Goal: Task Accomplishment & Management: Complete application form

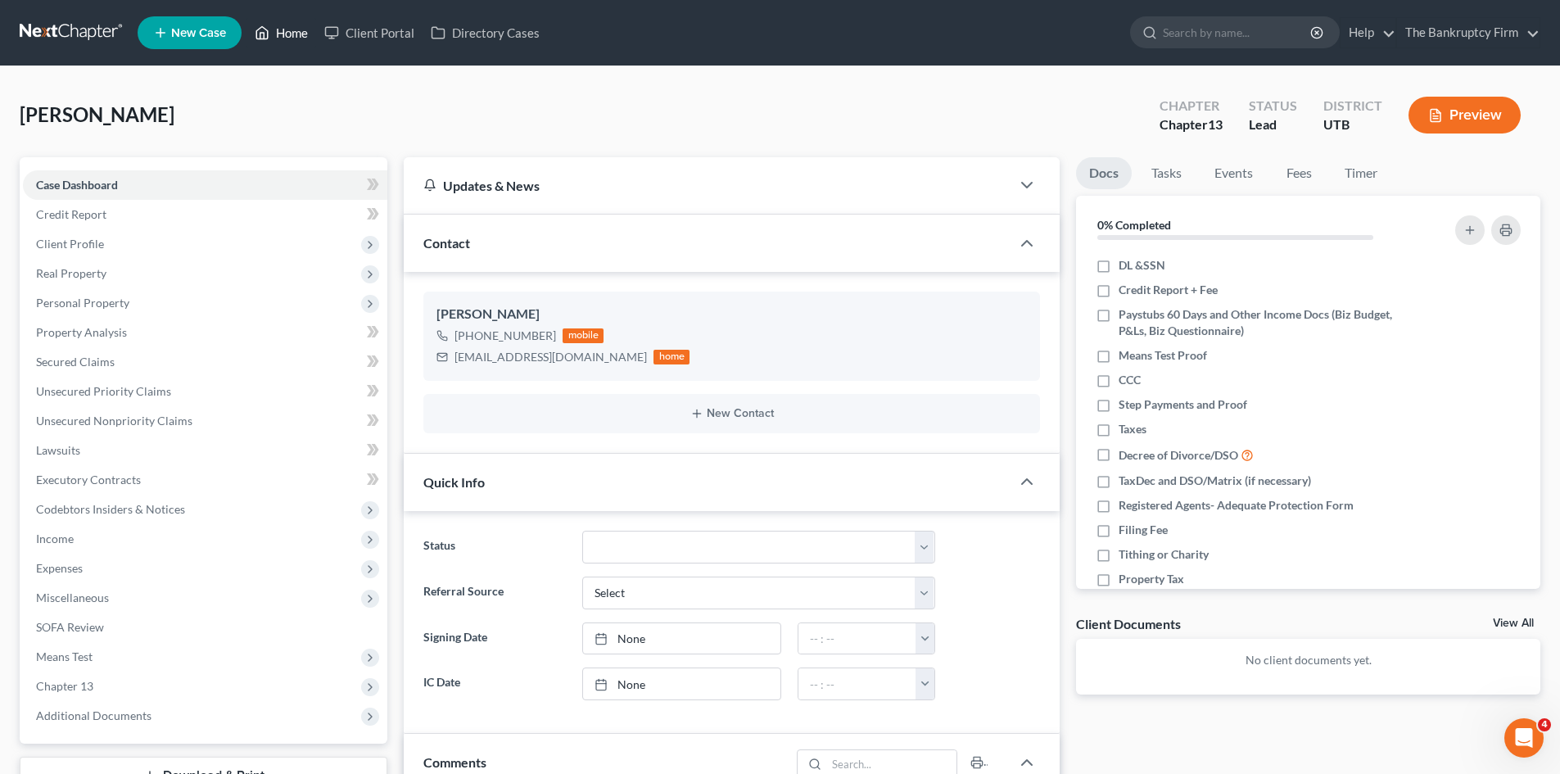
click at [293, 29] on link "Home" at bounding box center [281, 32] width 70 height 29
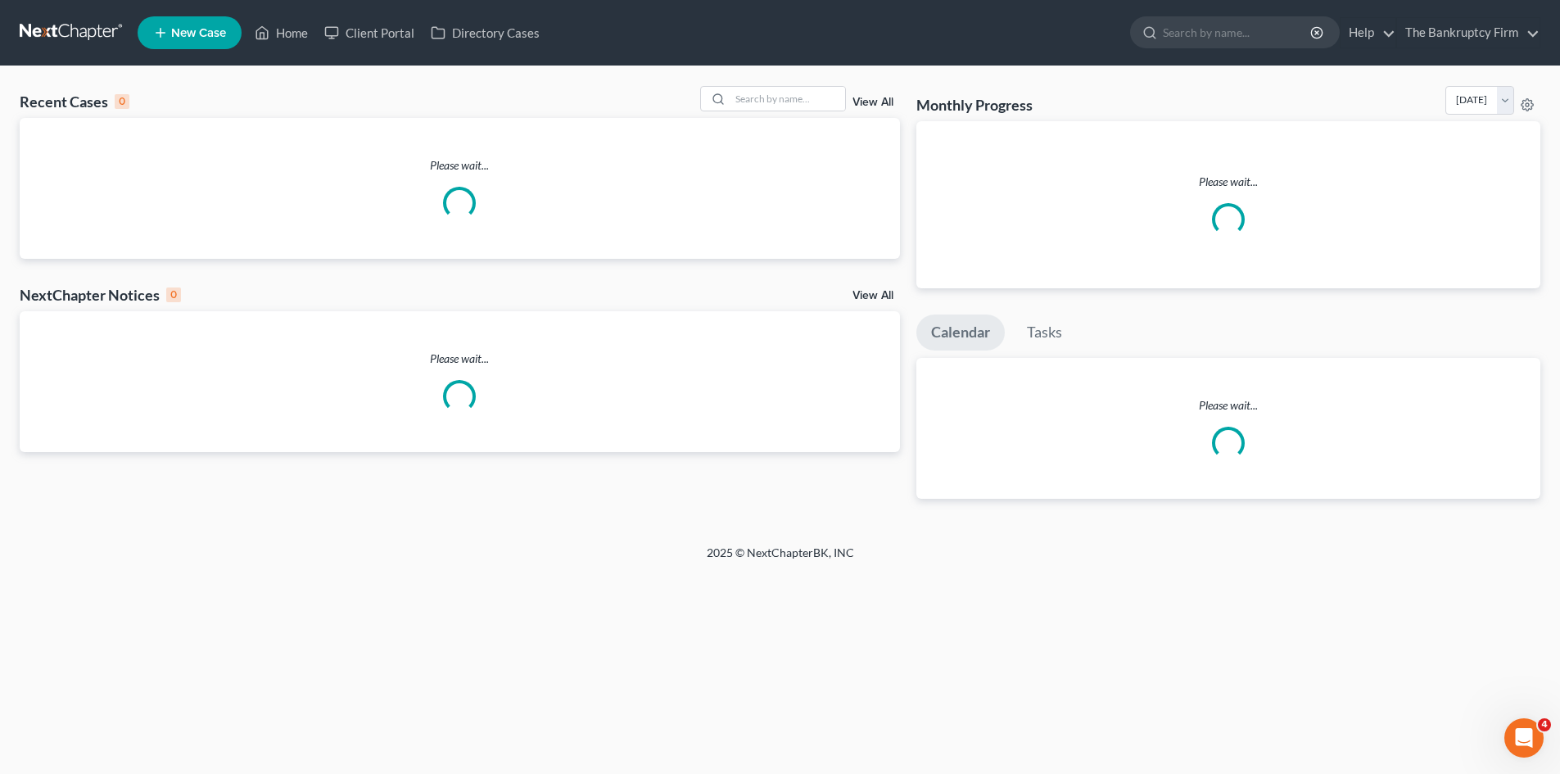
click at [887, 101] on link "View All" at bounding box center [872, 102] width 41 height 11
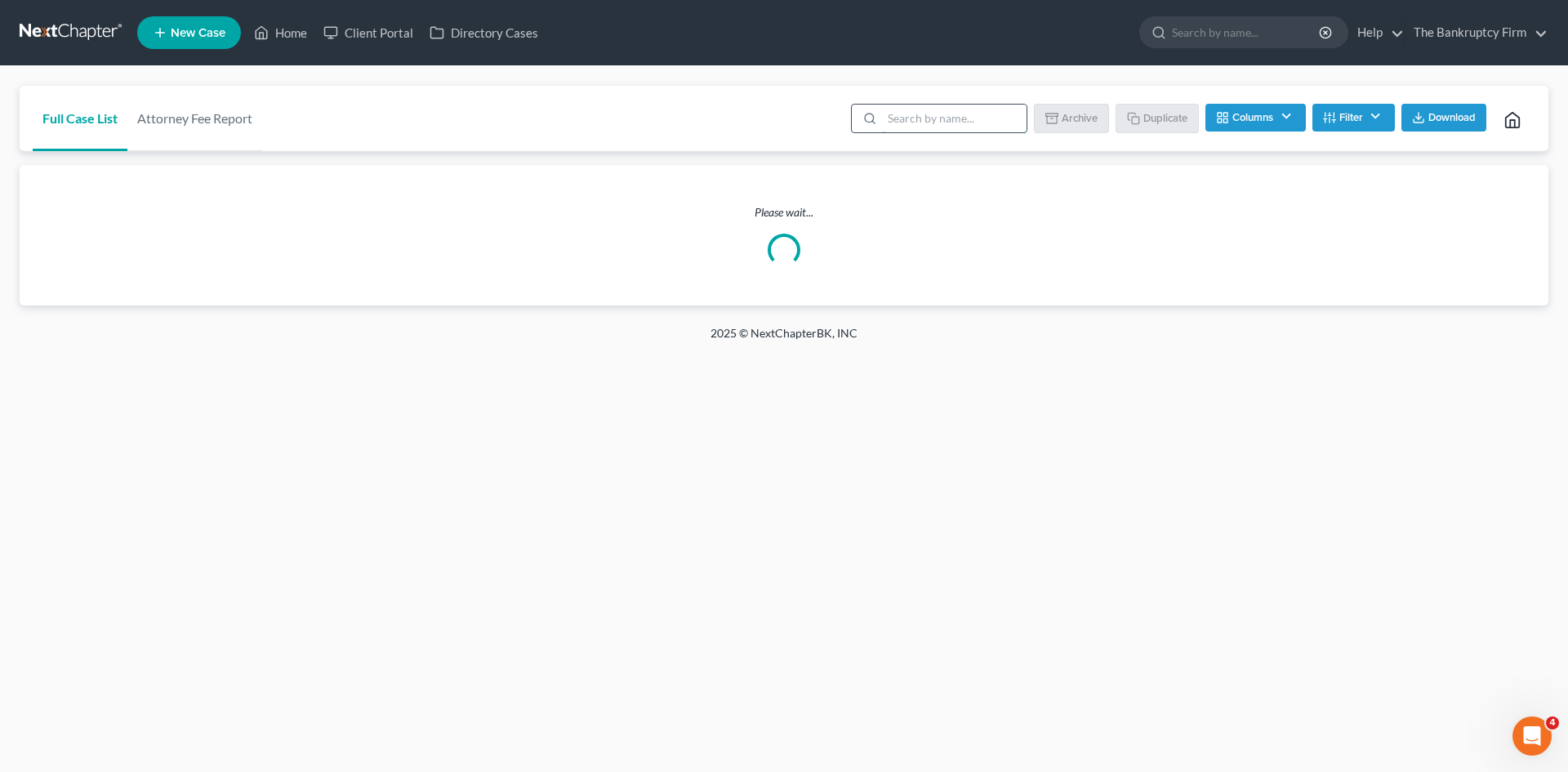
click at [910, 127] on input "search" at bounding box center [954, 119] width 145 height 28
type input "aaa"
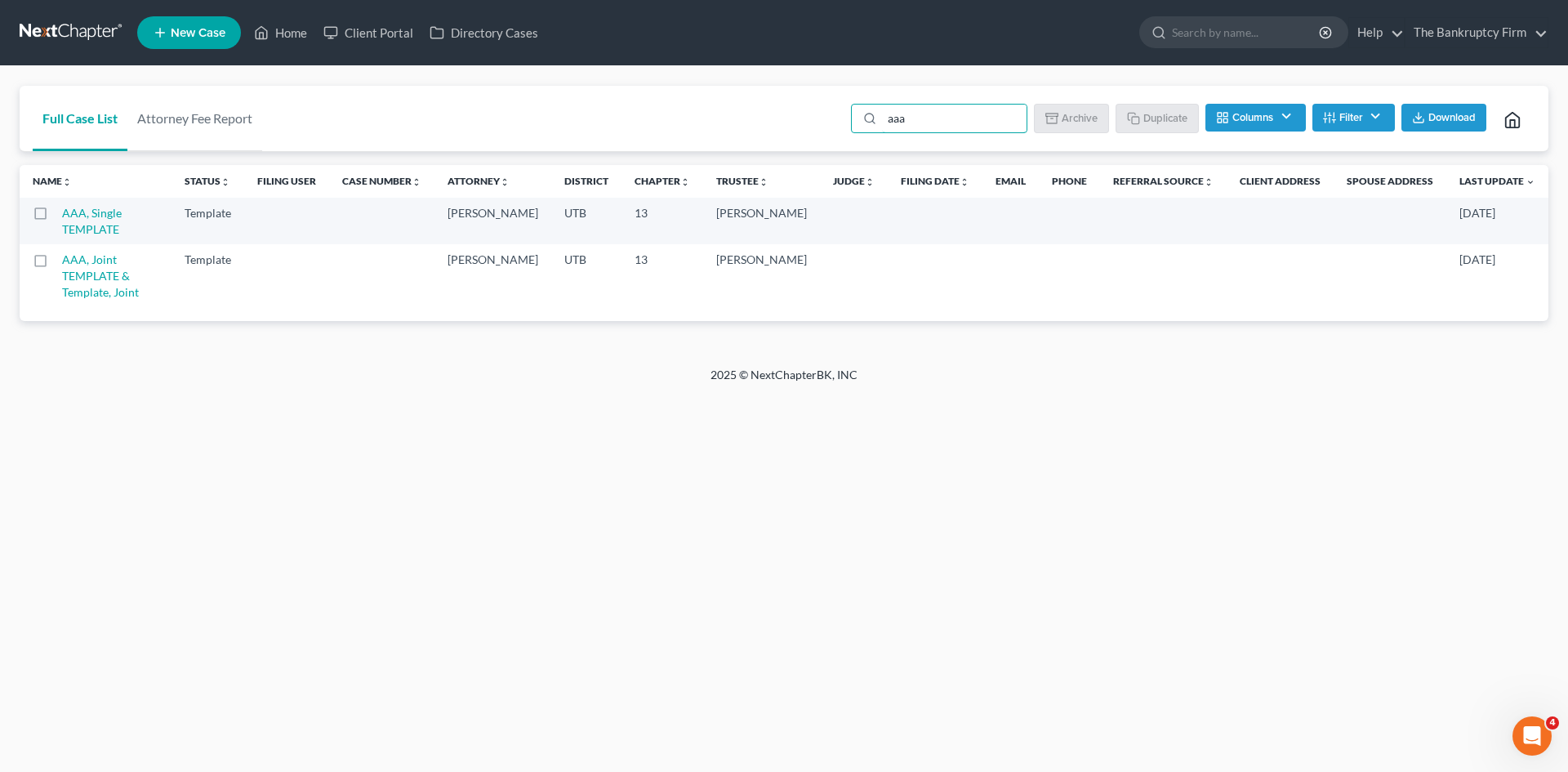
drag, startPoint x: 42, startPoint y: 218, endPoint x: 51, endPoint y: 215, distance: 9.5
click at [56, 217] on label at bounding box center [56, 217] width 0 height 0
click at [62, 215] on input "checkbox" at bounding box center [67, 210] width 11 height 11
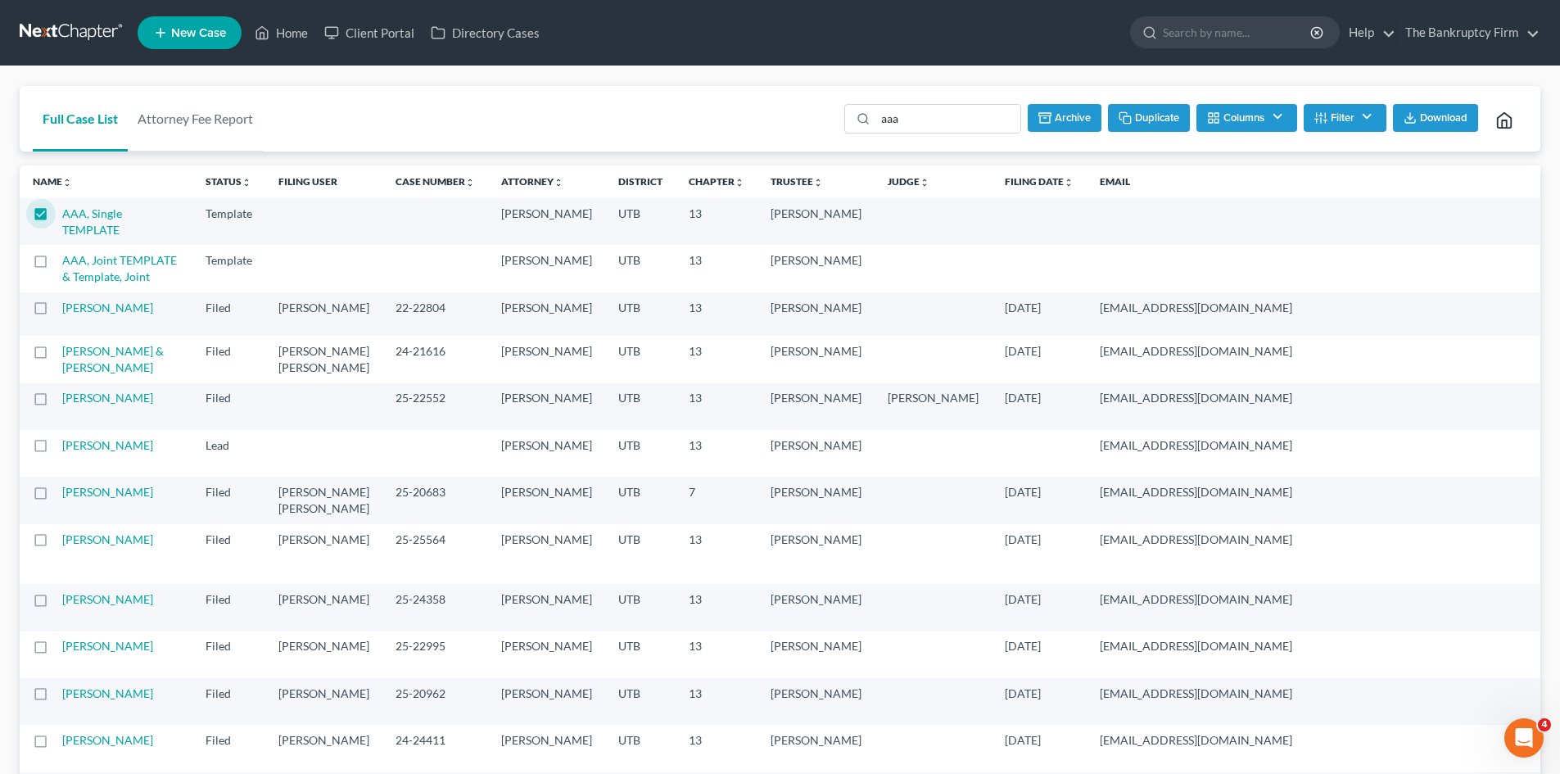
click at [1170, 115] on button "Duplicate" at bounding box center [1149, 118] width 82 height 28
checkbox input "false"
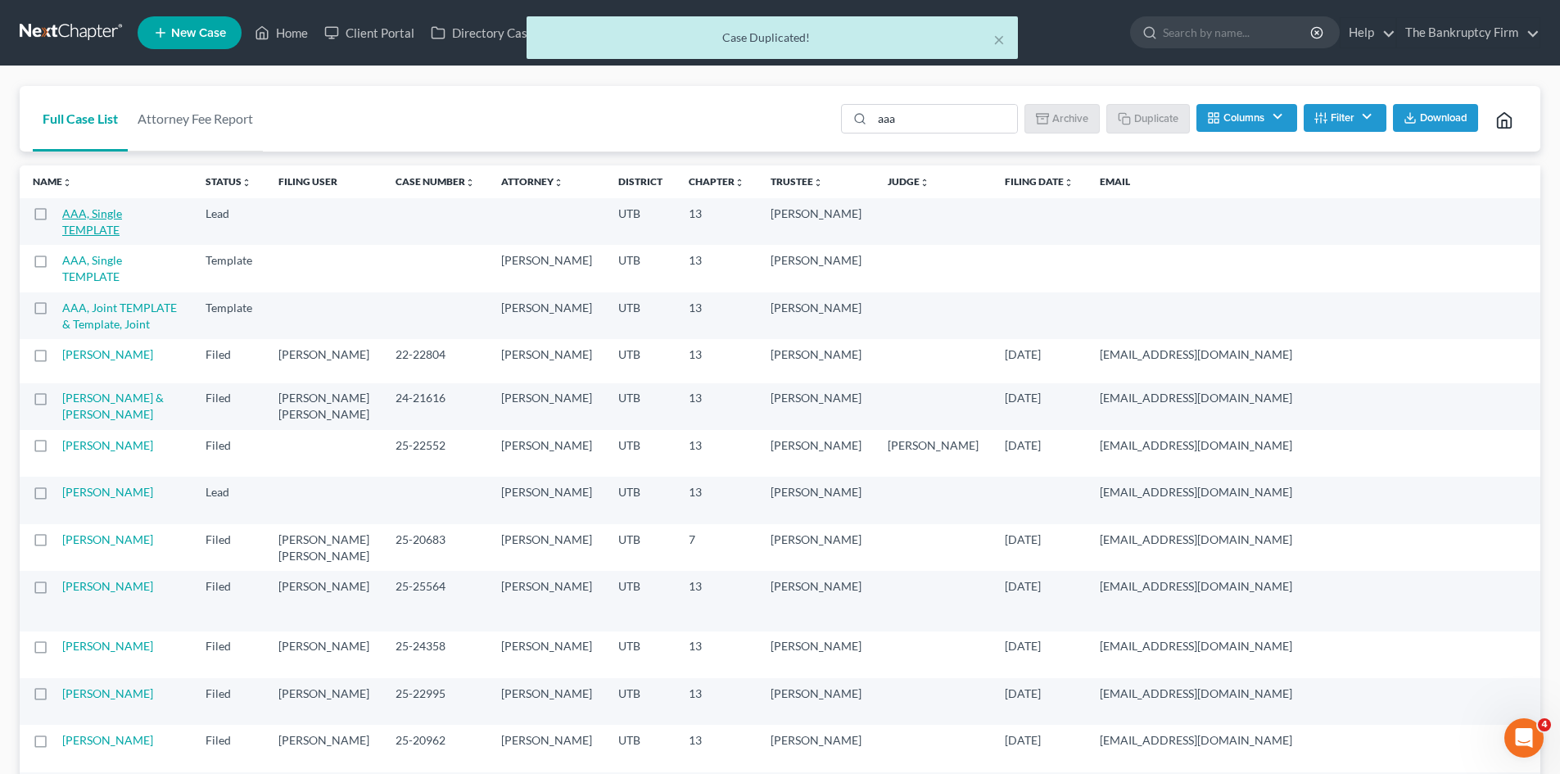
click at [81, 229] on link "AAA, Single TEMPLATE" at bounding box center [92, 221] width 60 height 30
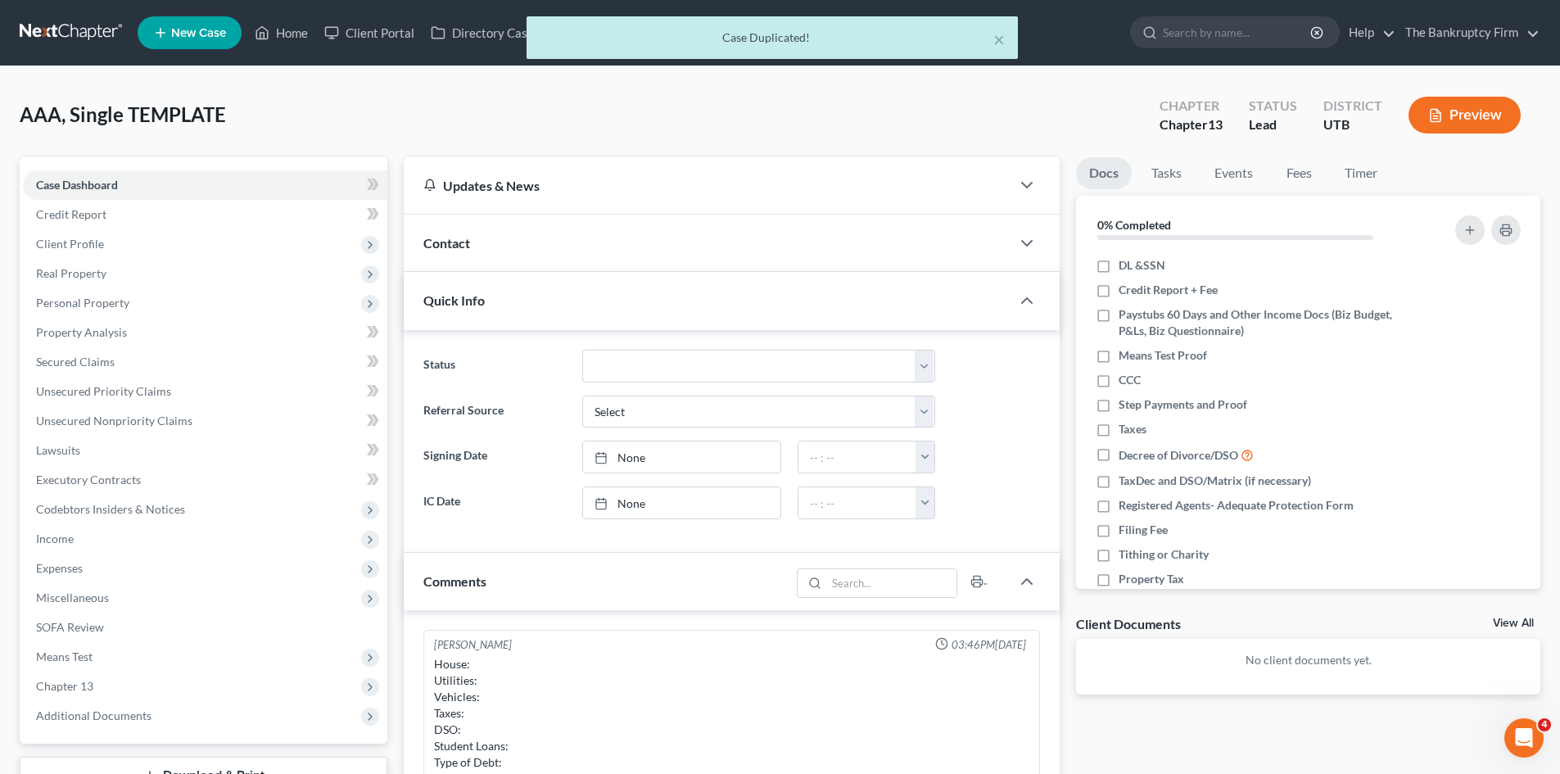
click at [640, 256] on div "Contact" at bounding box center [707, 243] width 607 height 57
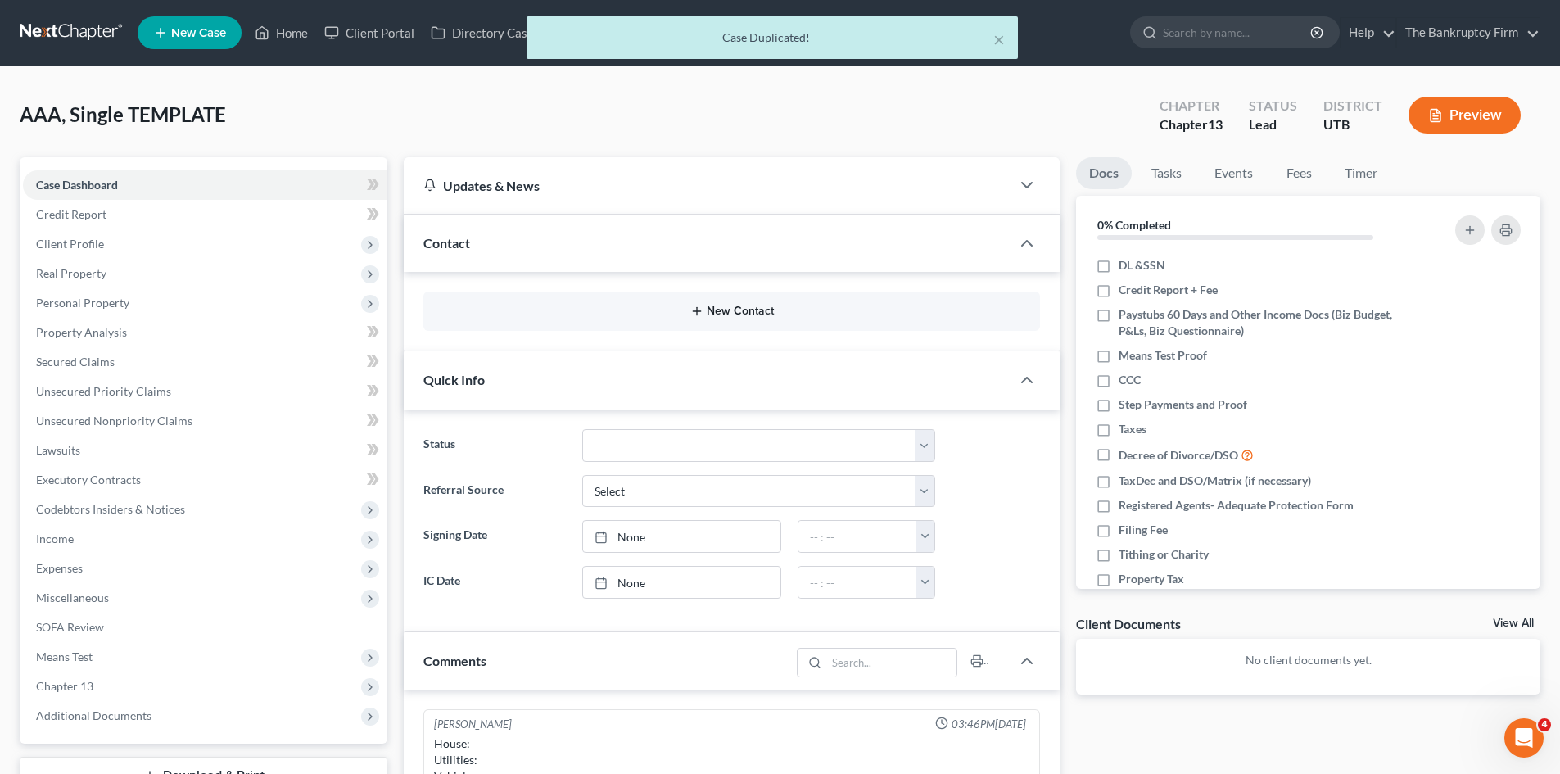
click at [706, 309] on button "New Contact" at bounding box center [731, 311] width 590 height 13
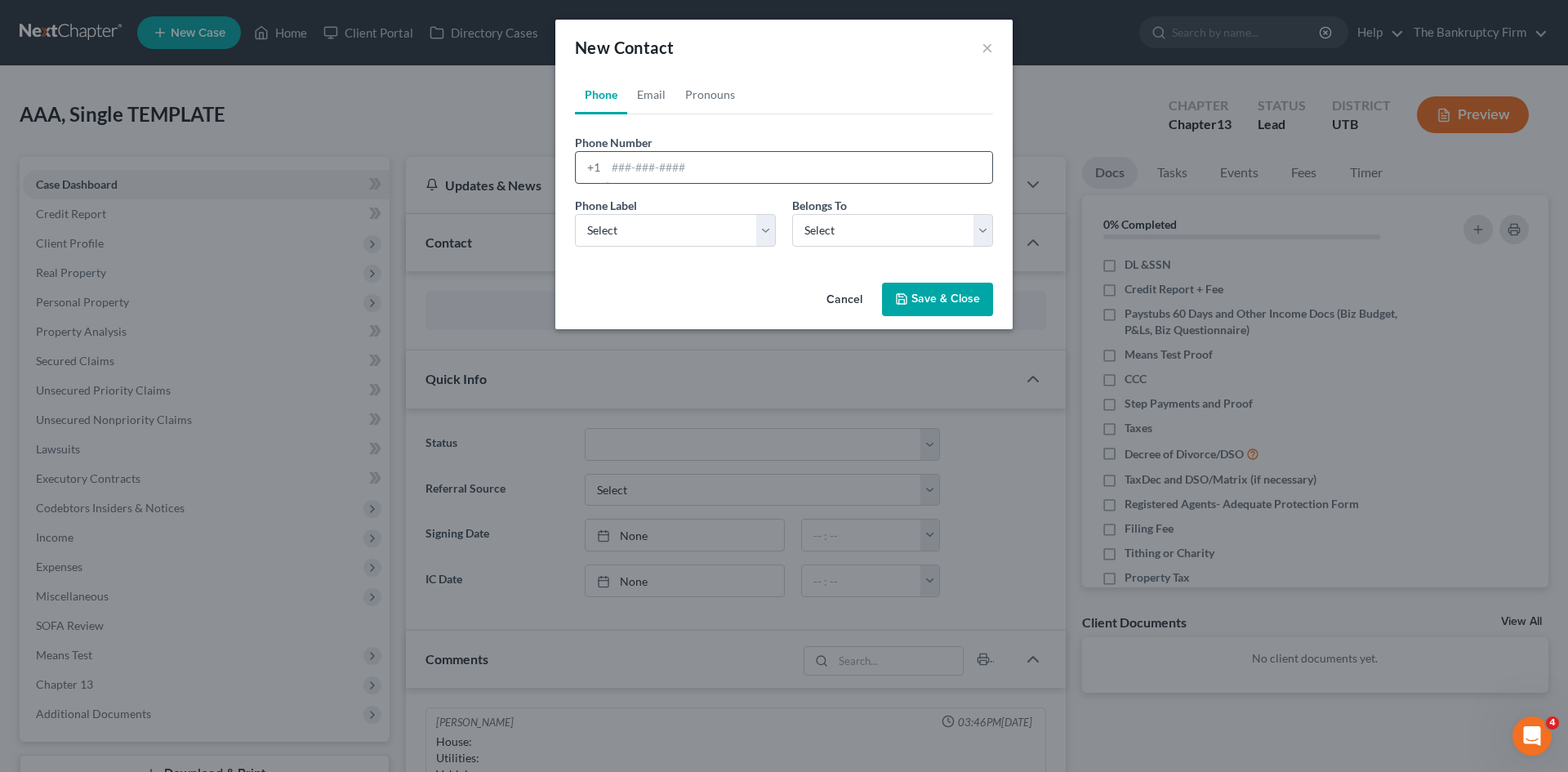
click at [648, 180] on input "tel" at bounding box center [799, 167] width 386 height 31
paste input "[PHONE_NUMBER]"
type input "[PHONE_NUMBER]"
click at [644, 223] on select "Select Mobile Home Work Other" at bounding box center [674, 230] width 200 height 33
select select "0"
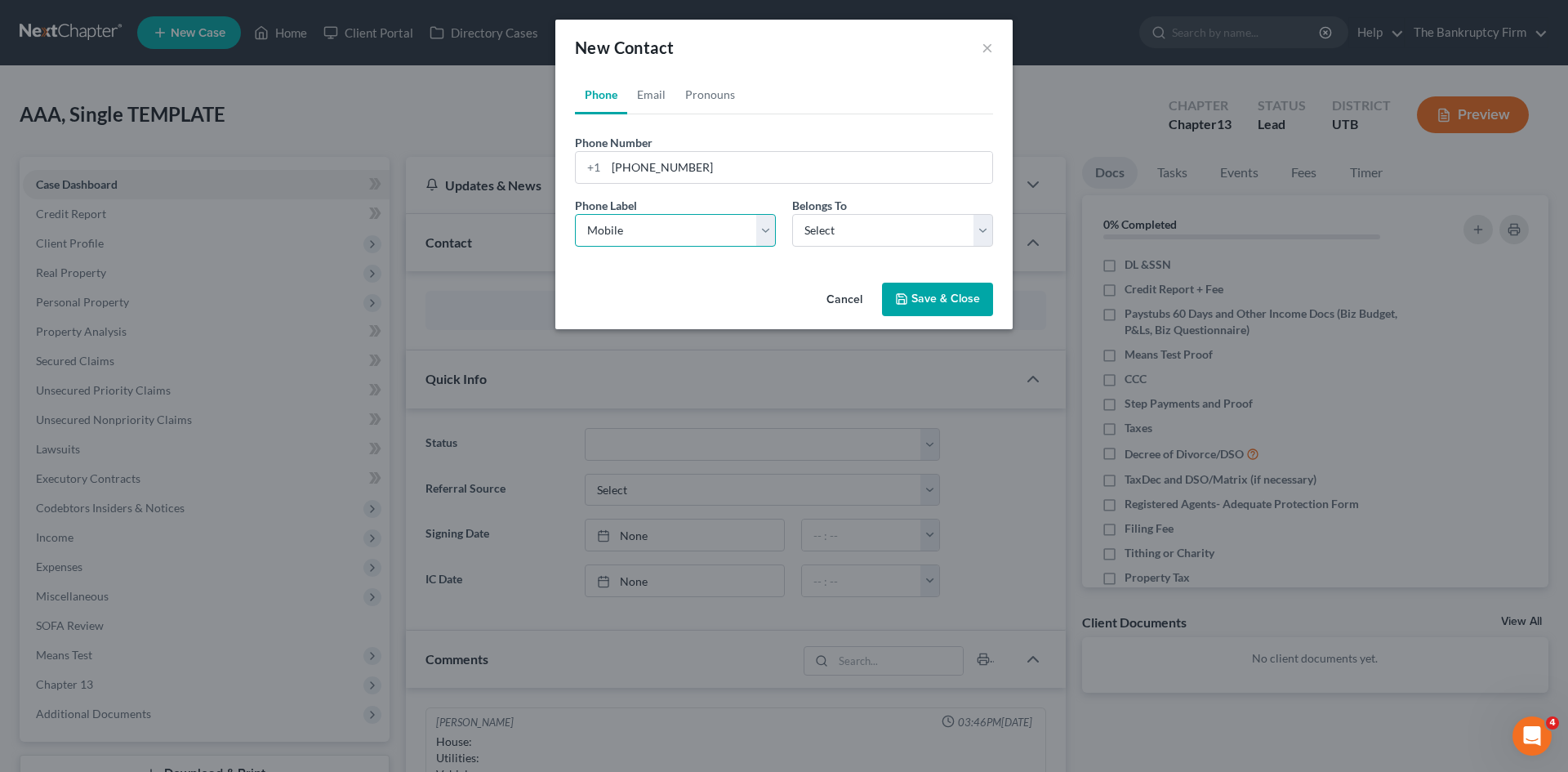
click at [575, 214] on select "Select Mobile Home Work Other" at bounding box center [674, 230] width 200 height 33
drag, startPoint x: 806, startPoint y: 227, endPoint x: 814, endPoint y: 245, distance: 19.7
click at [806, 227] on select "Select Client Other" at bounding box center [892, 230] width 200 height 33
select select "0"
click at [792, 214] on select "Select Client Other" at bounding box center [892, 230] width 200 height 33
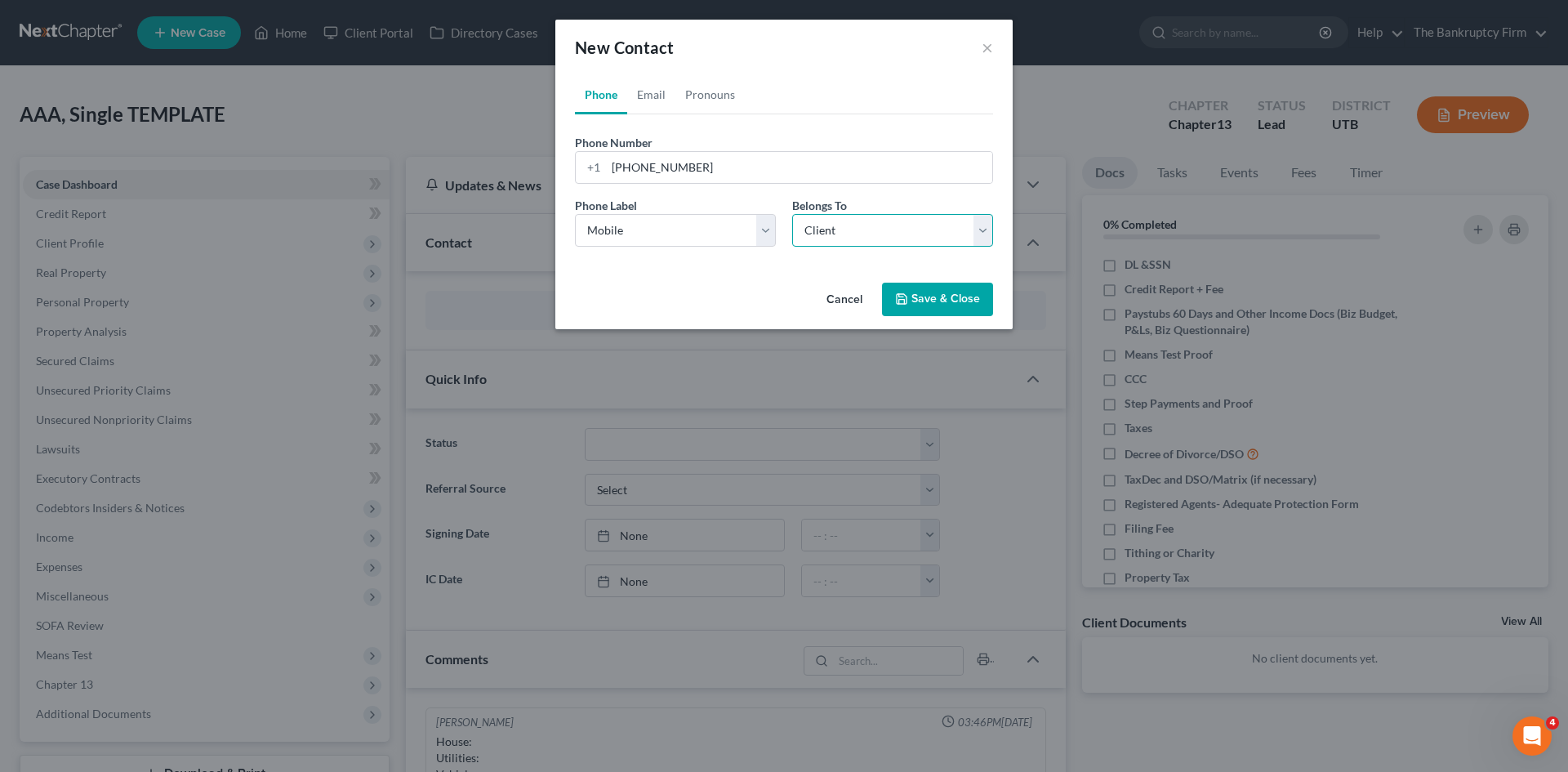
select select "0"
click at [669, 101] on link "Email" at bounding box center [651, 94] width 48 height 39
click at [643, 163] on input "email" at bounding box center [799, 167] width 386 height 31
type input "[EMAIL_ADDRESS][DOMAIN_NAME]"
click at [656, 237] on select "Select Home Work Other" at bounding box center [674, 230] width 200 height 33
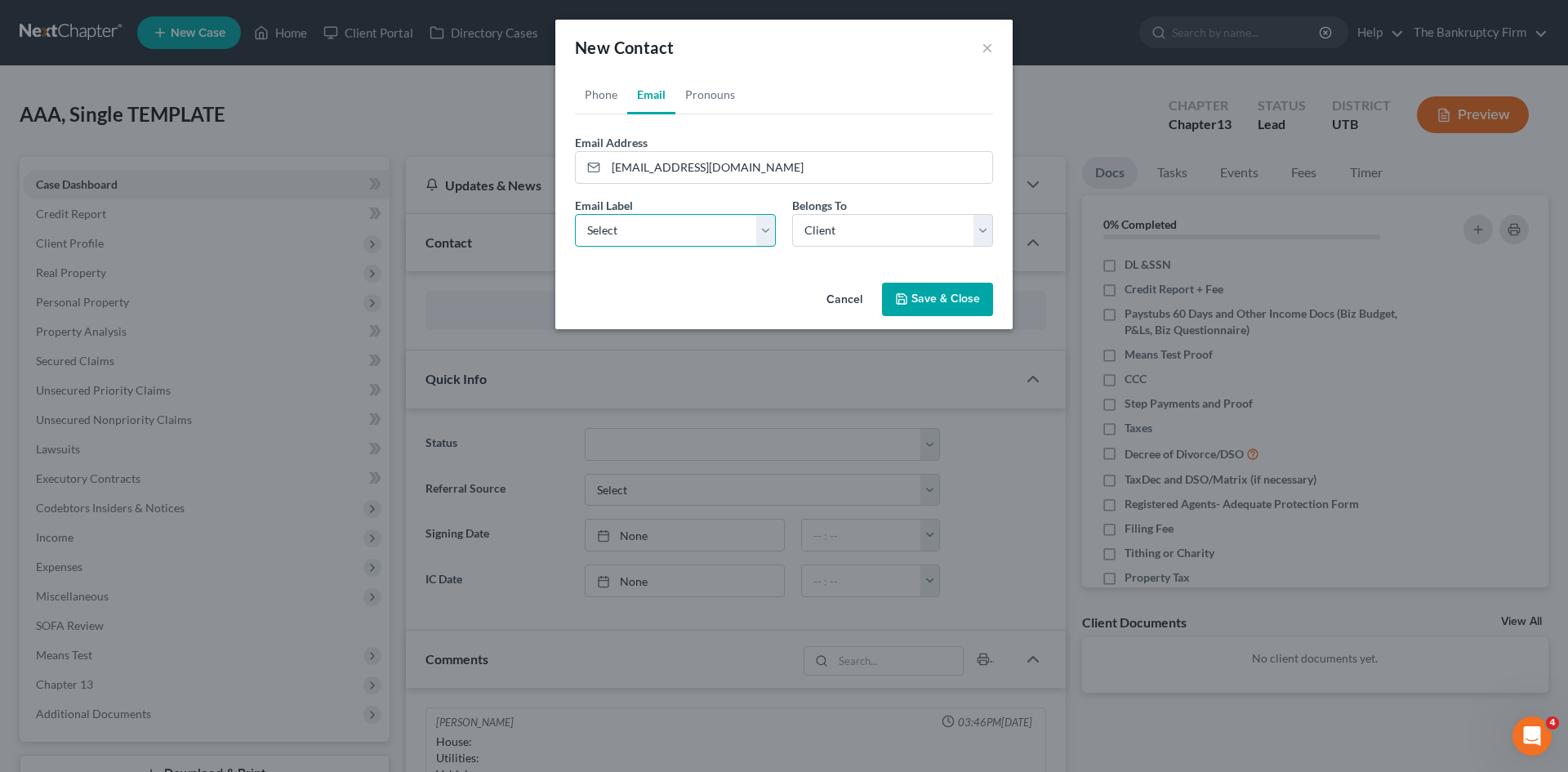
select select "0"
click at [575, 214] on select "Select Home Work Other" at bounding box center [674, 230] width 200 height 33
click at [944, 304] on button "Save & Close" at bounding box center [937, 299] width 111 height 34
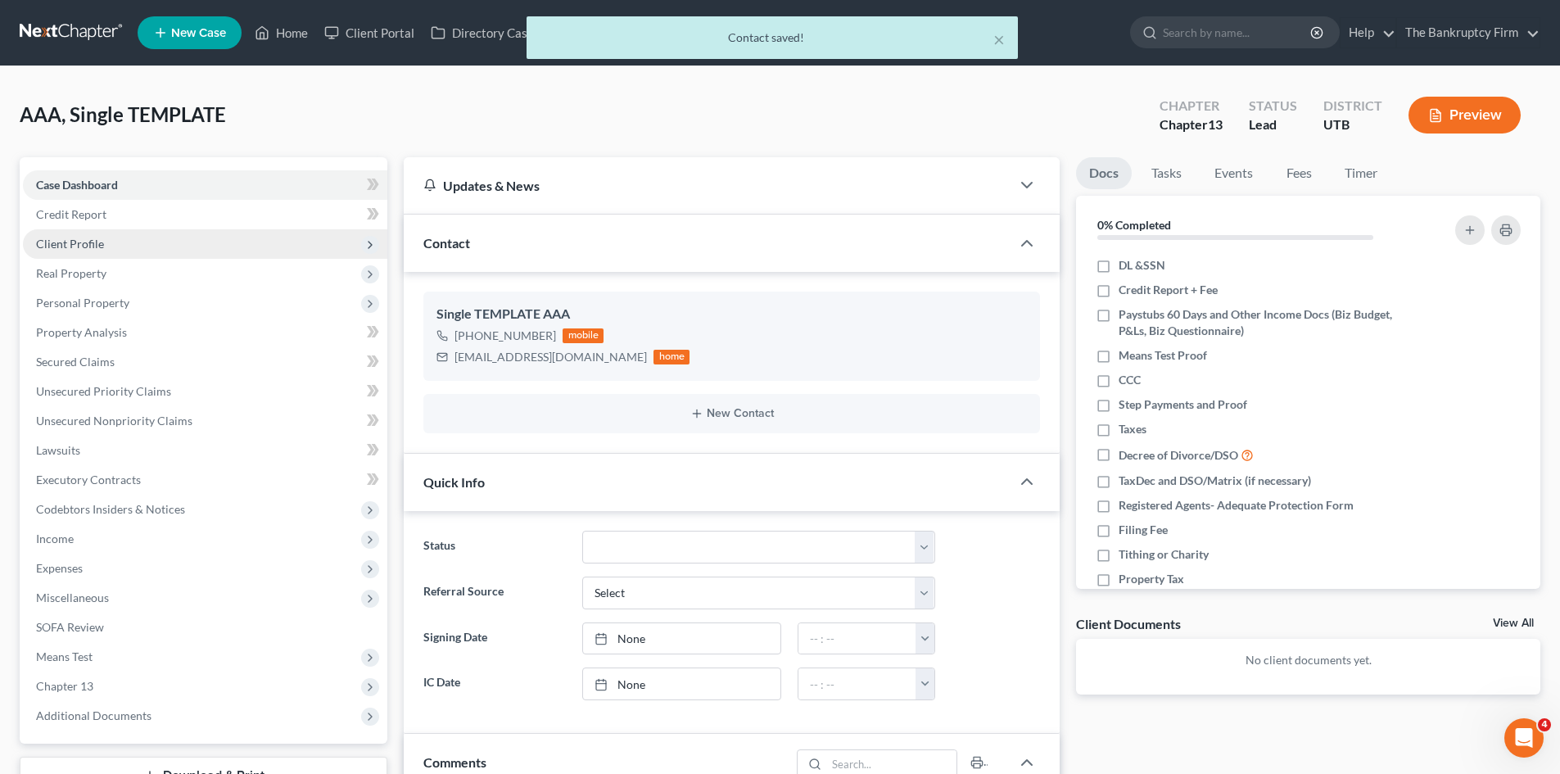
click at [84, 240] on span "Client Profile" at bounding box center [70, 244] width 68 height 14
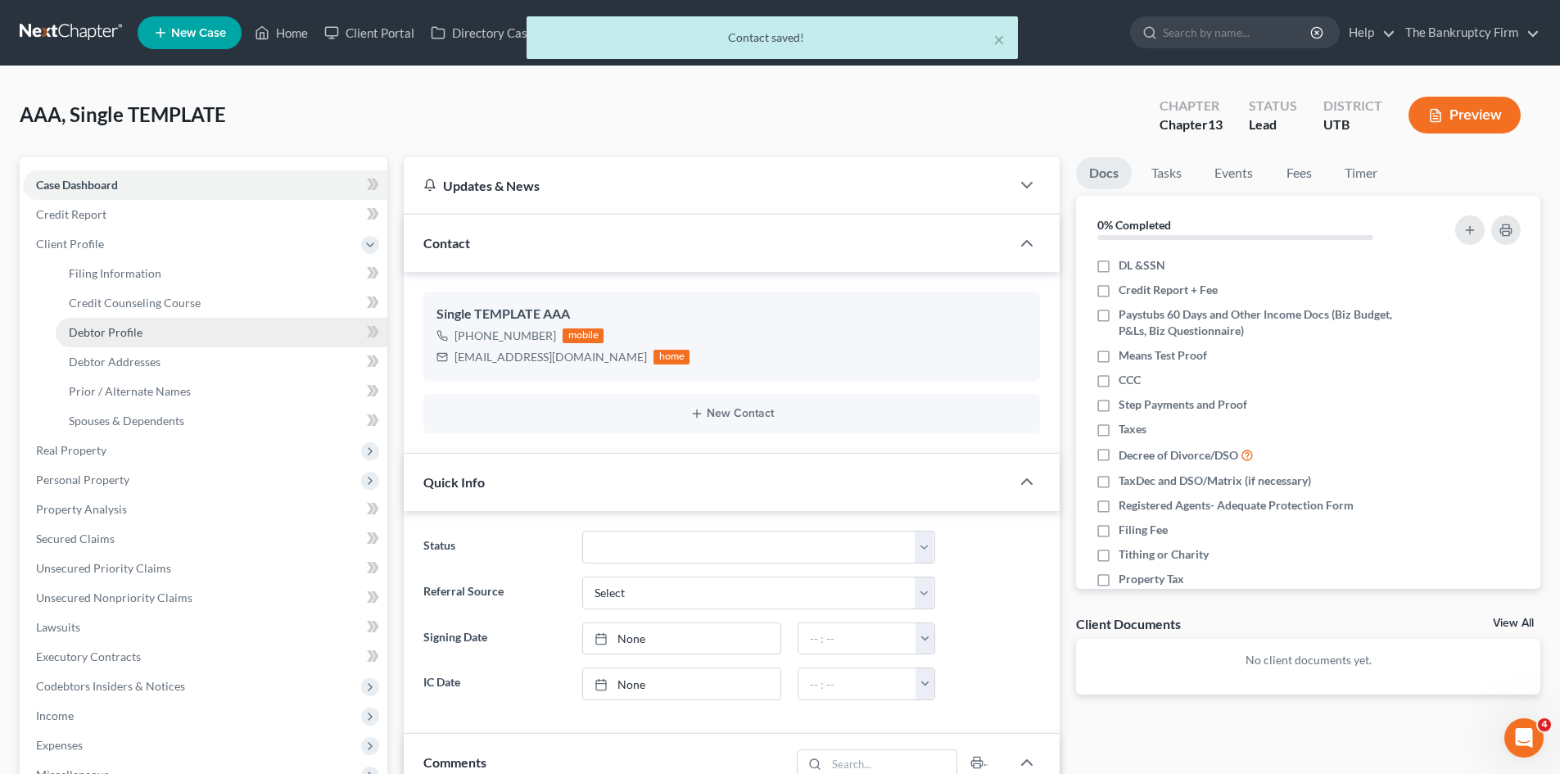
click at [112, 335] on span "Debtor Profile" at bounding box center [106, 332] width 74 height 14
select select "1"
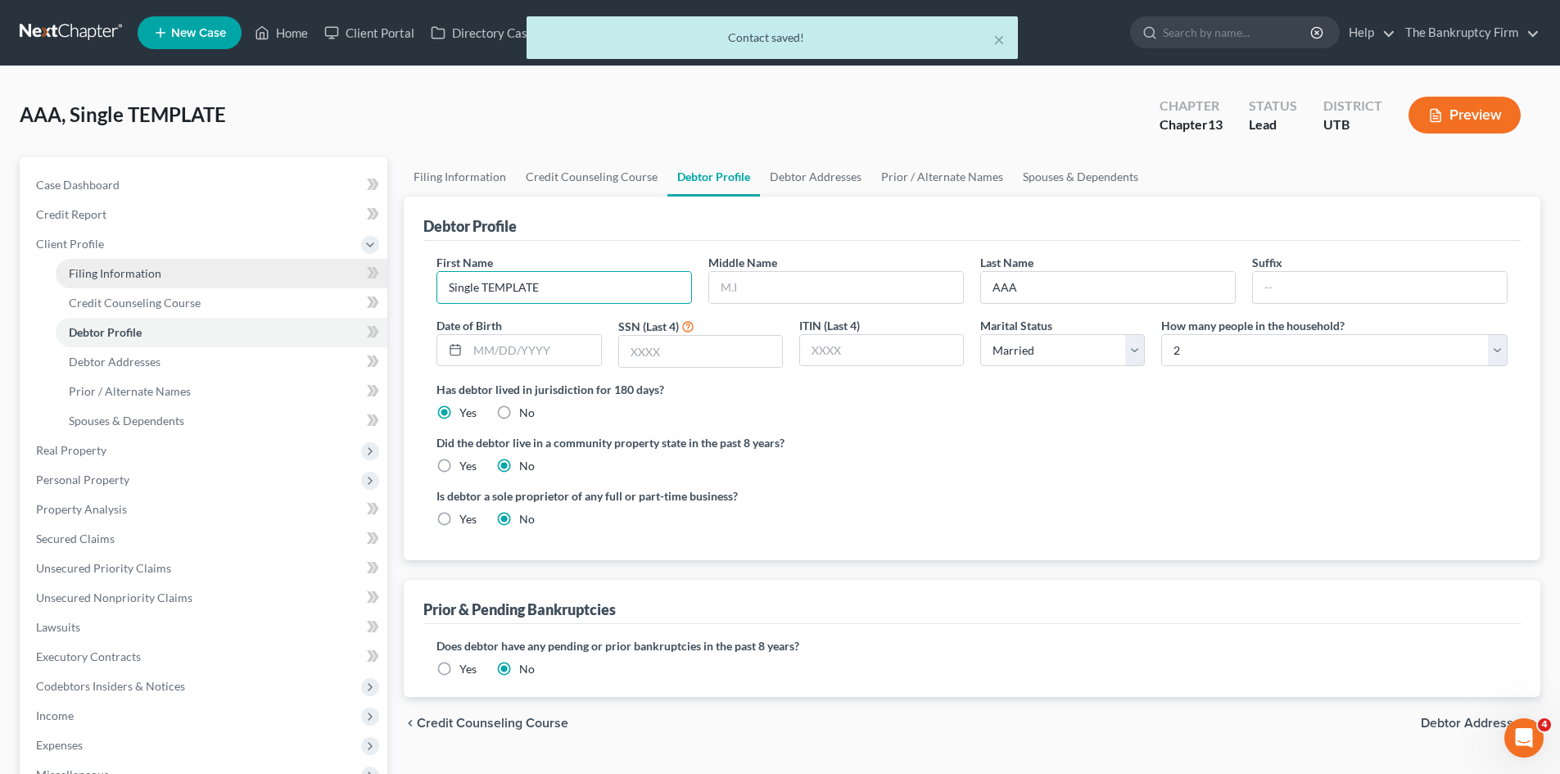
drag, startPoint x: 579, startPoint y: 284, endPoint x: 246, endPoint y: 258, distance: 333.5
click at [246, 258] on div "Petition Navigation Case Dashboard Payments Invoices Payments Payments Credit R…" at bounding box center [779, 585] width 1537 height 857
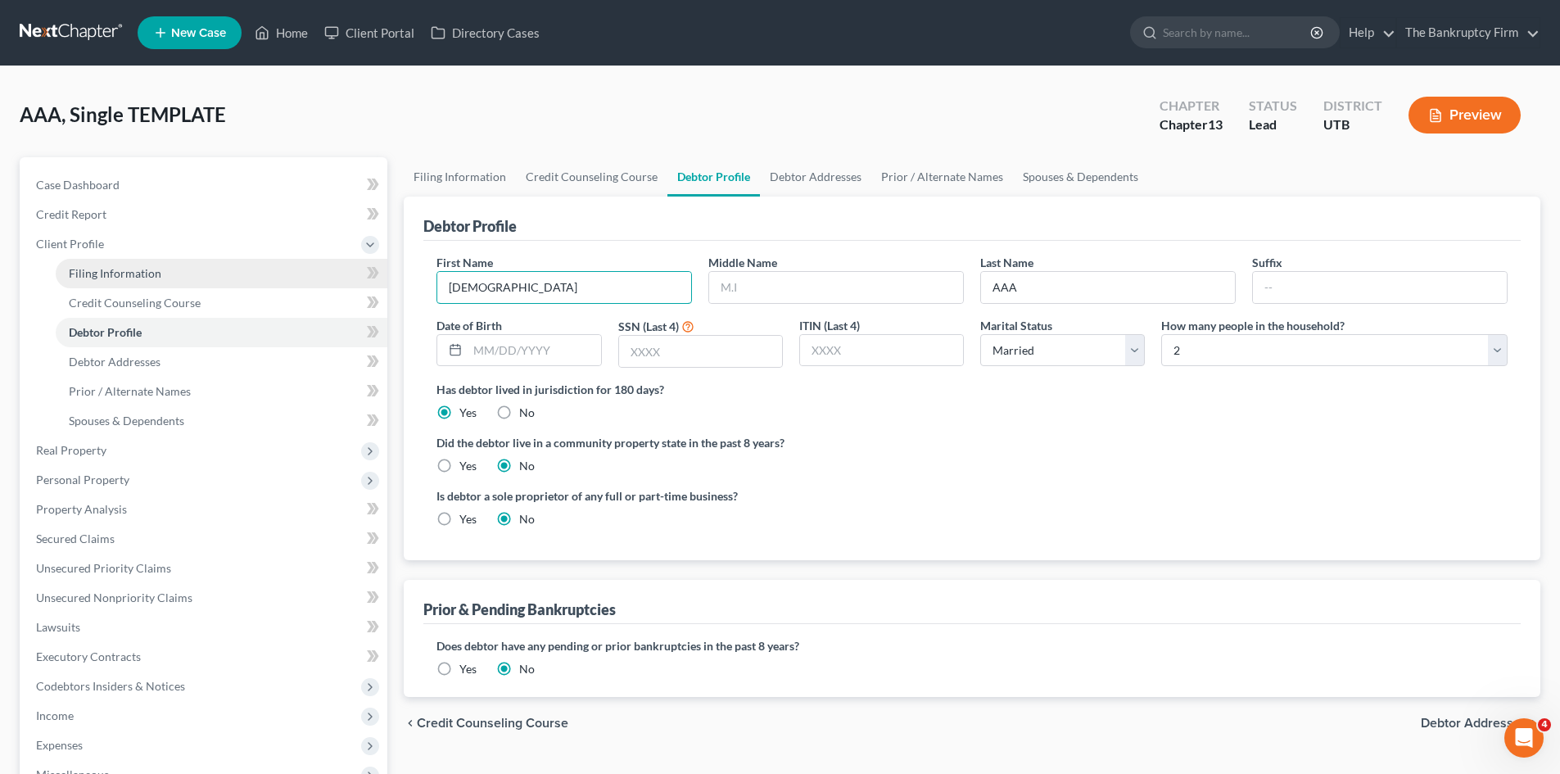
type input "[DEMOGRAPHIC_DATA]"
type input "[PERSON_NAME]"
type input "[DATE]"
type input "1060"
drag, startPoint x: 1067, startPoint y: 296, endPoint x: 901, endPoint y: 285, distance: 166.6
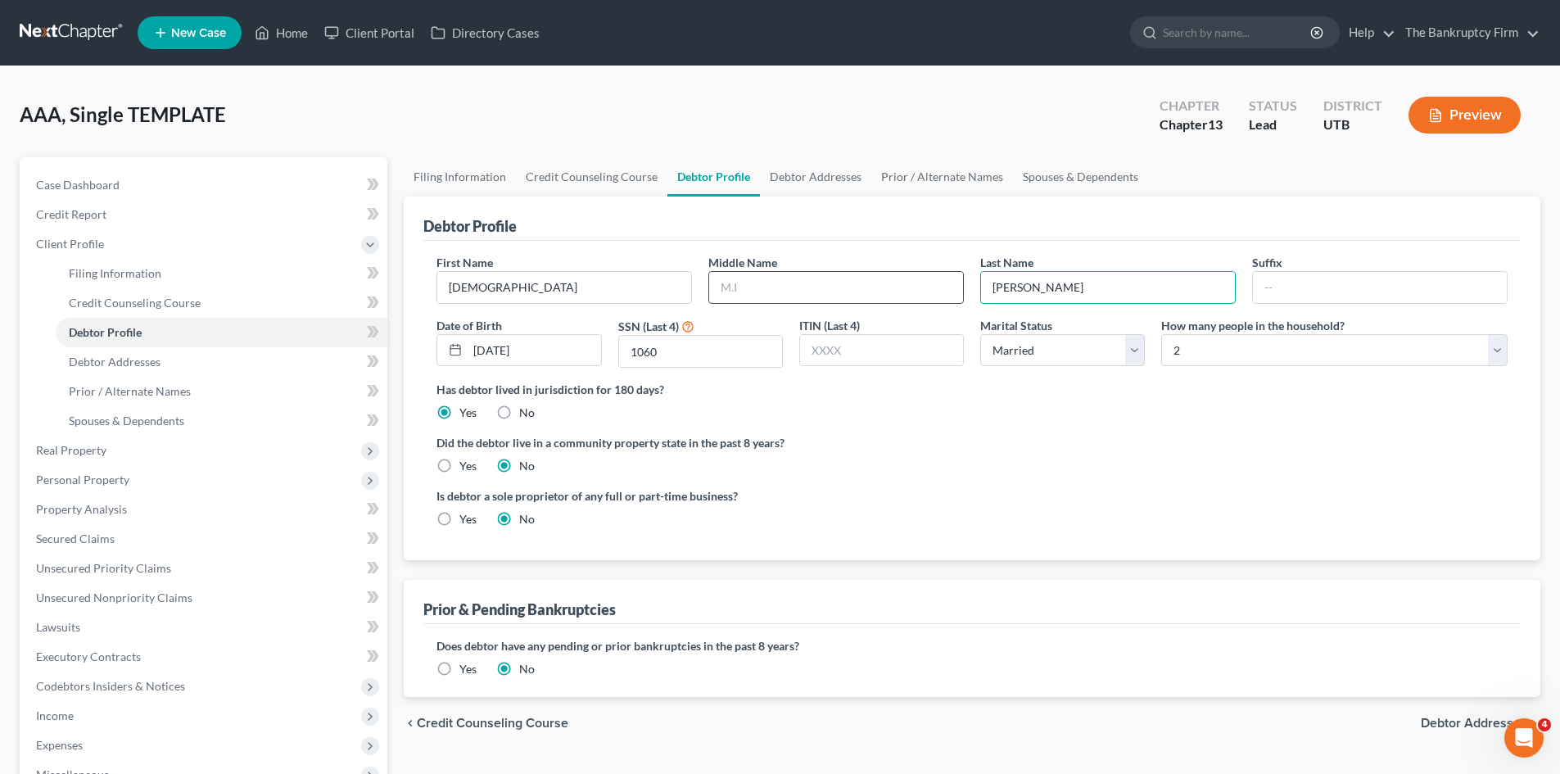
click at [901, 285] on div "First Name [DEMOGRAPHIC_DATA] Middle Name Last Name [PERSON_NAME] Date of Birth…" at bounding box center [971, 317] width 1087 height 127
paste input "s"
type input "[PERSON_NAME]"
click at [1131, 350] on select "Select Single Married Separated Divorced Widowed" at bounding box center [1062, 350] width 165 height 33
select select "0"
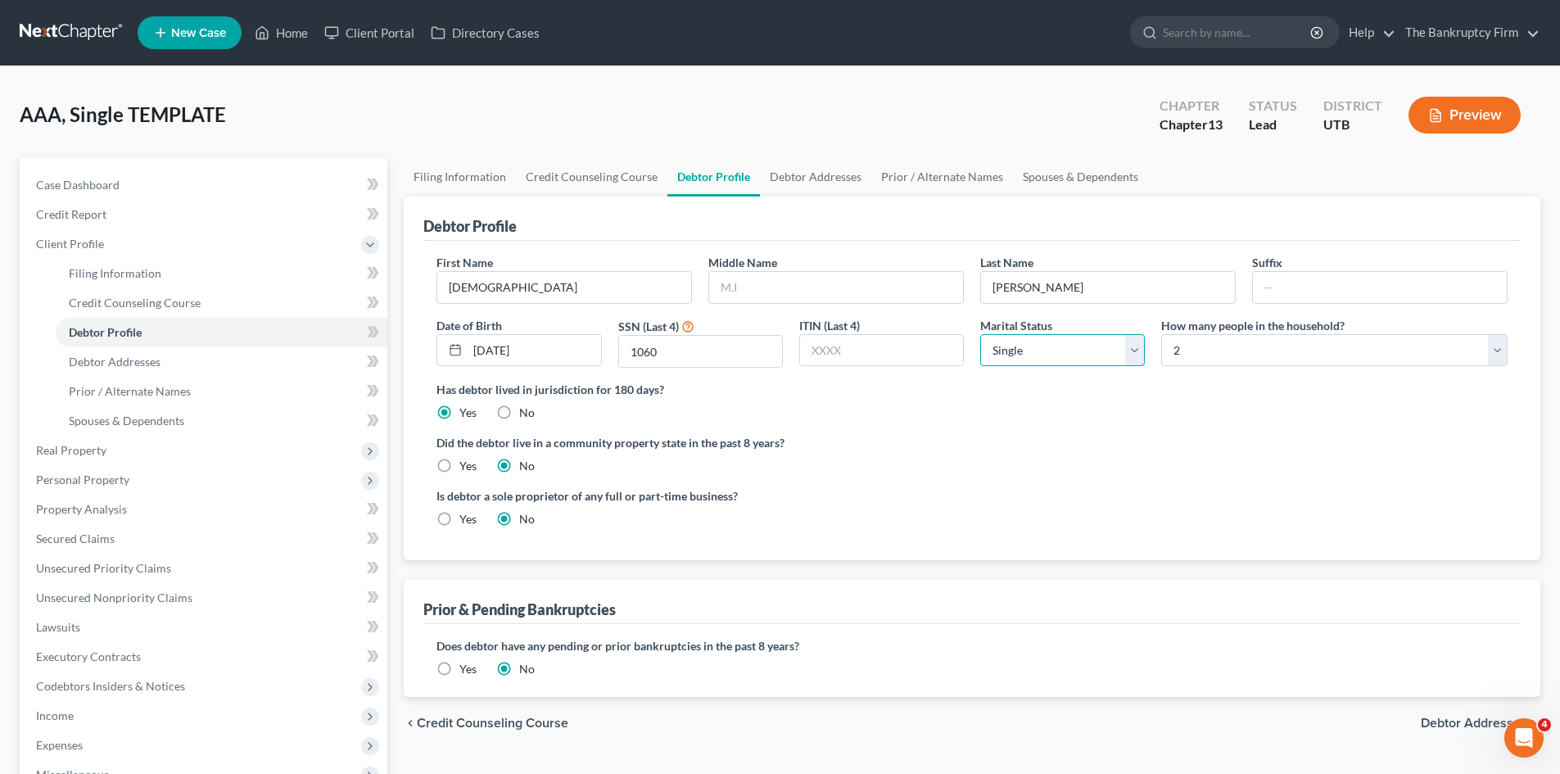
click at [980, 334] on select "Select Single Married Separated Divorced Widowed" at bounding box center [1062, 350] width 165 height 33
drag, startPoint x: 1196, startPoint y: 356, endPoint x: 1195, endPoint y: 364, distance: 8.4
click at [1196, 356] on select "Select 1 2 3 4 5 6 7 8 9 10 11 12 13 14 15 16 17 18 19 20" at bounding box center [1334, 350] width 346 height 33
select select "0"
click at [1161, 334] on select "Select 1 2 3 4 5 6 7 8 9 10 11 12 13 14 15 16 17 18 19 20" at bounding box center [1334, 350] width 346 height 33
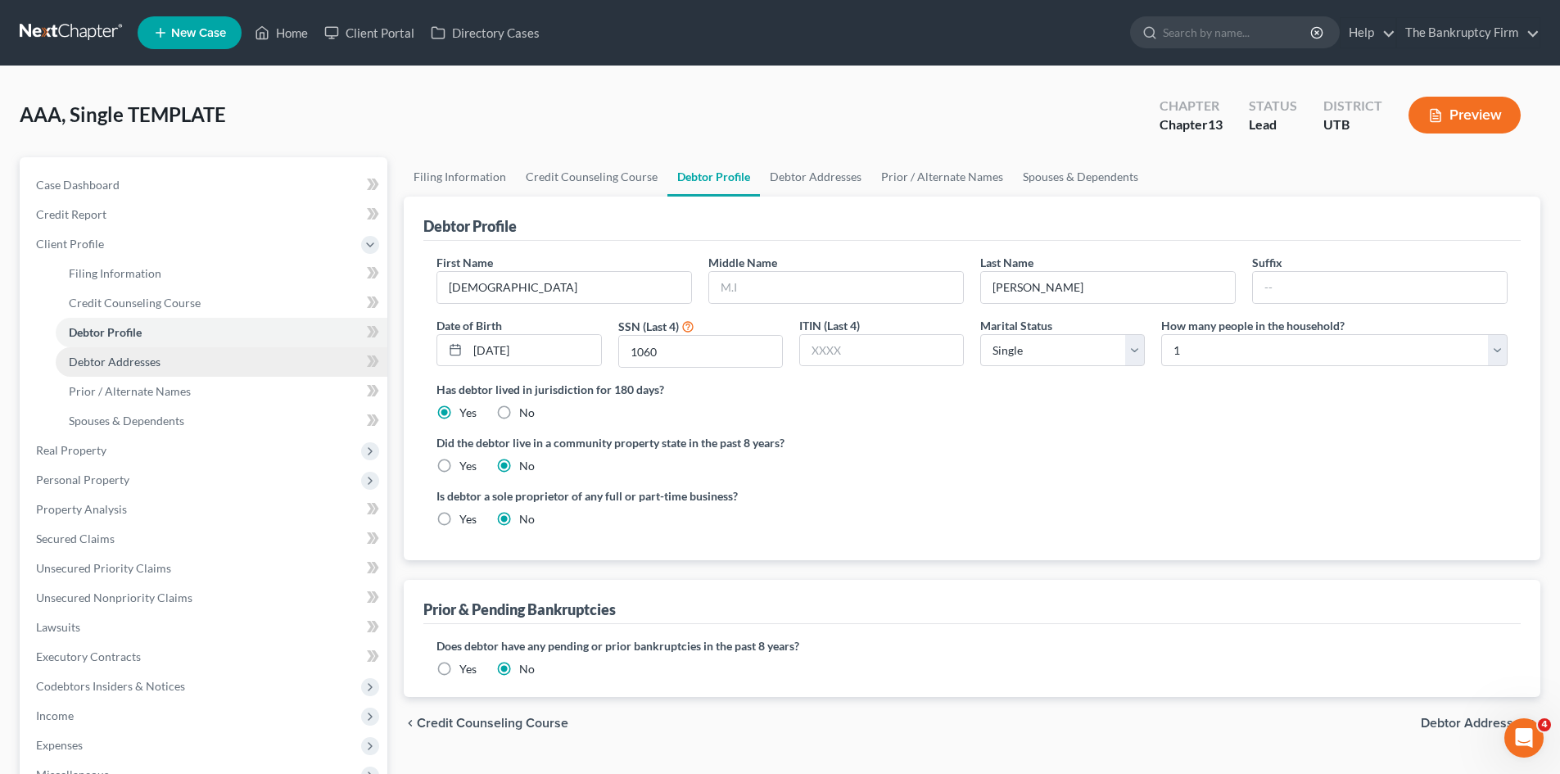
click at [138, 364] on span "Debtor Addresses" at bounding box center [115, 362] width 92 height 14
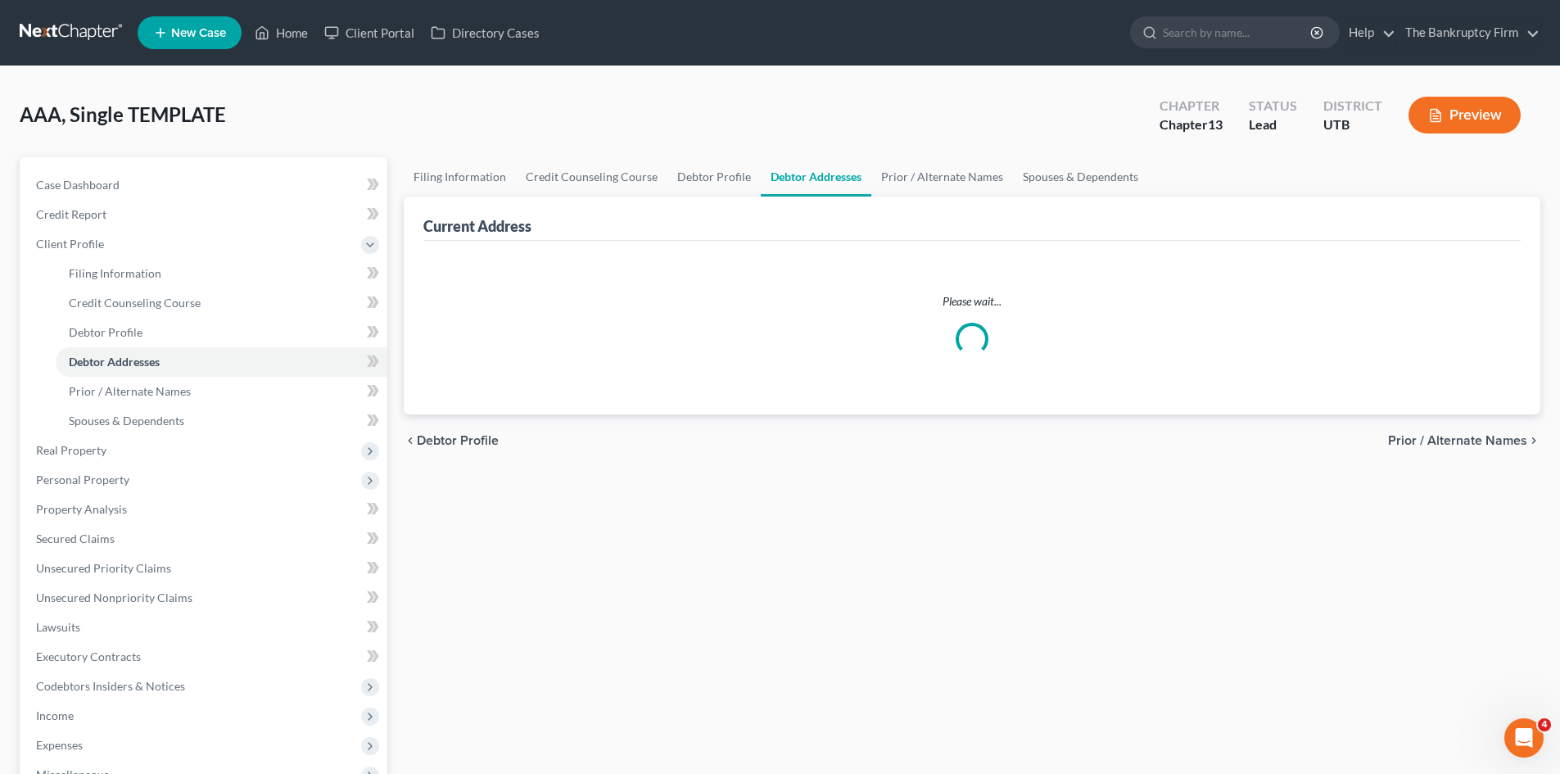
select select "0"
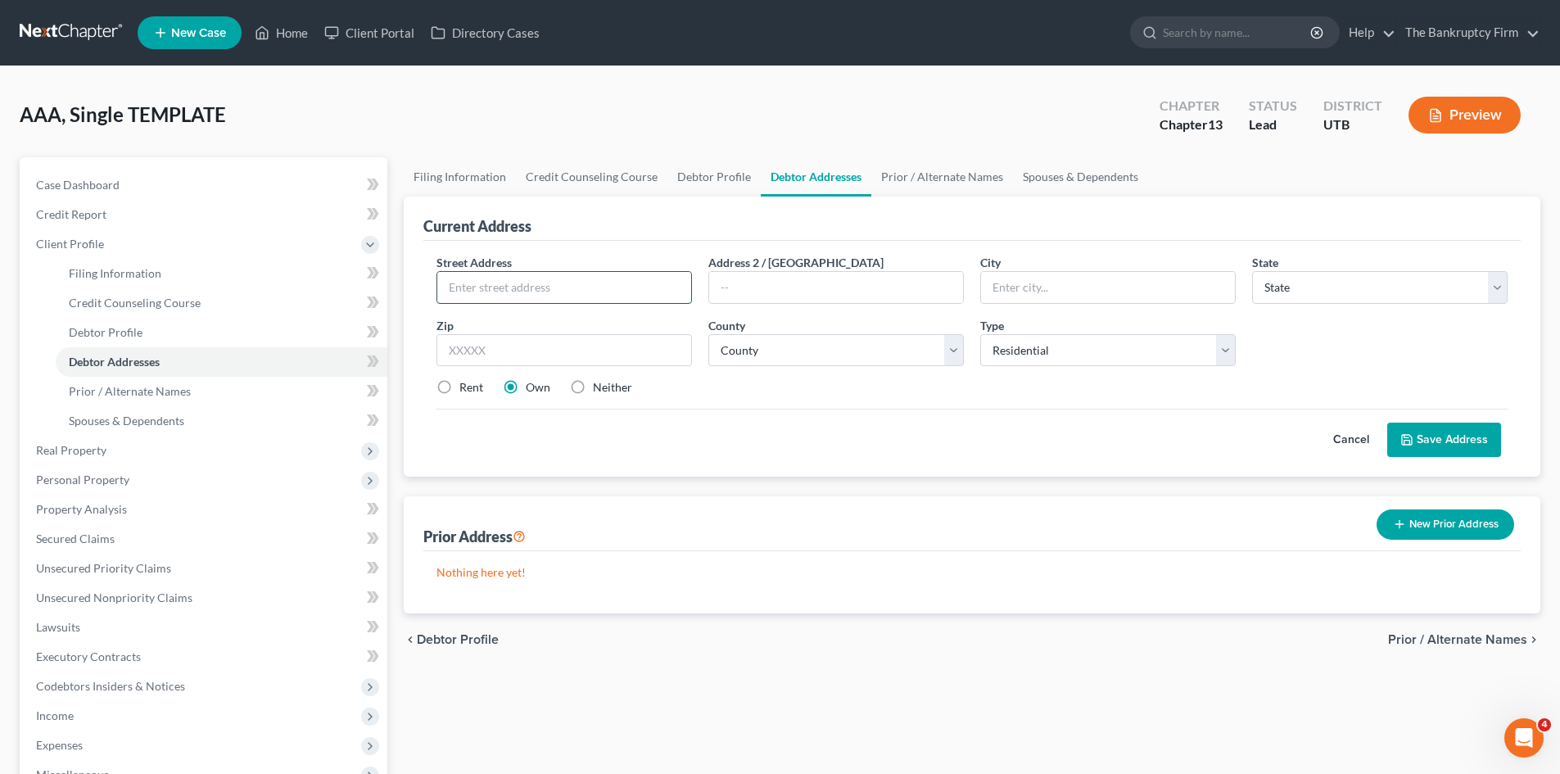
click at [532, 286] on input "text" at bounding box center [564, 287] width 254 height 31
type input "[STREET_ADDRESS]"
type input "[PERSON_NAME]"
select select "46"
type input "84404"
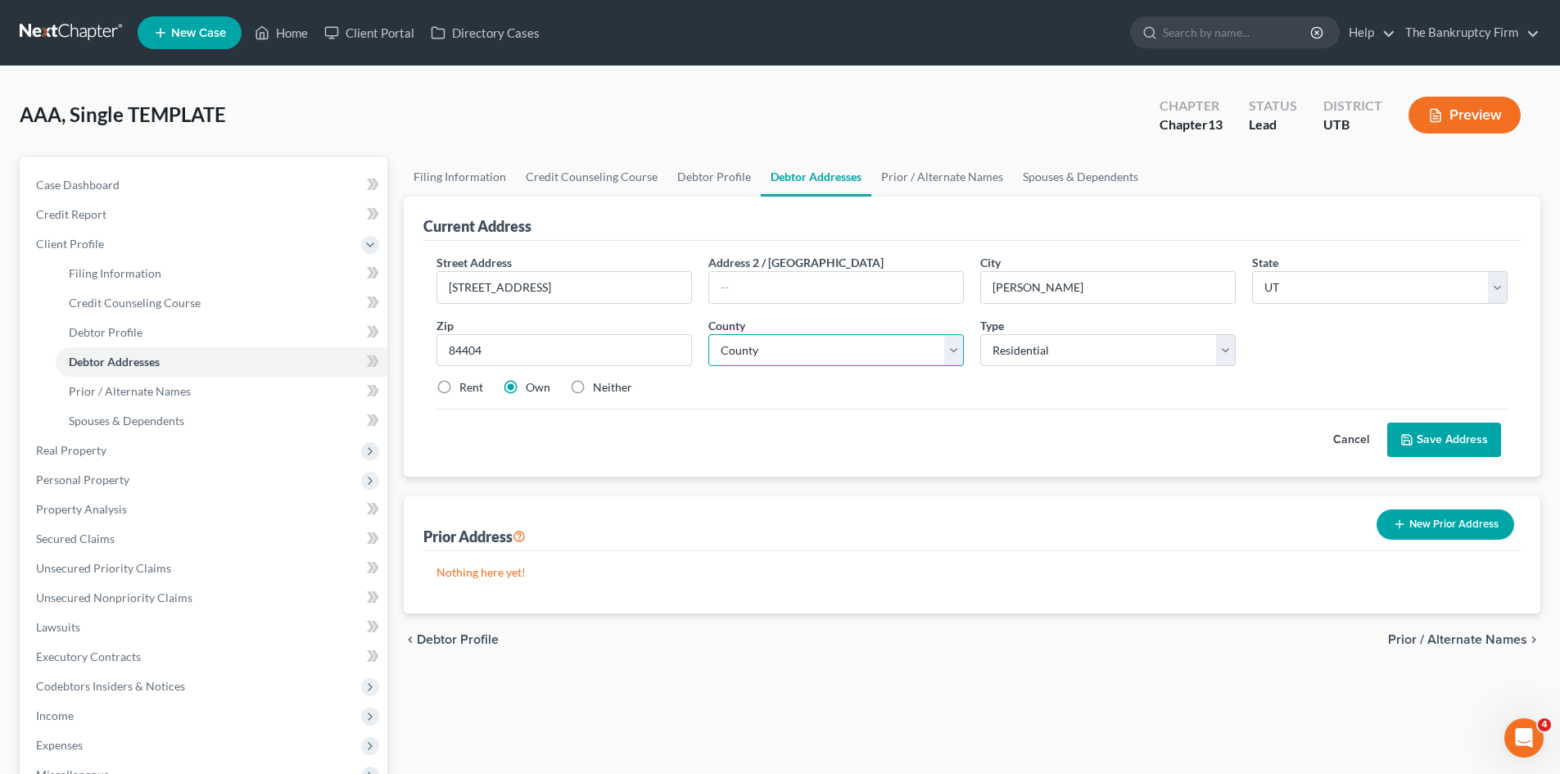
click at [784, 346] on select "County [GEOGRAPHIC_DATA] [GEOGRAPHIC_DATA] [GEOGRAPHIC_DATA] [GEOGRAPHIC_DATA] …" at bounding box center [835, 350] width 255 height 33
select select "28"
drag, startPoint x: 784, startPoint y: 346, endPoint x: 633, endPoint y: 383, distance: 155.9
click at [784, 346] on select "County [GEOGRAPHIC_DATA] [GEOGRAPHIC_DATA] [GEOGRAPHIC_DATA] [GEOGRAPHIC_DATA] …" at bounding box center [835, 350] width 255 height 33
drag, startPoint x: 449, startPoint y: 390, endPoint x: 1288, endPoint y: 452, distance: 841.7
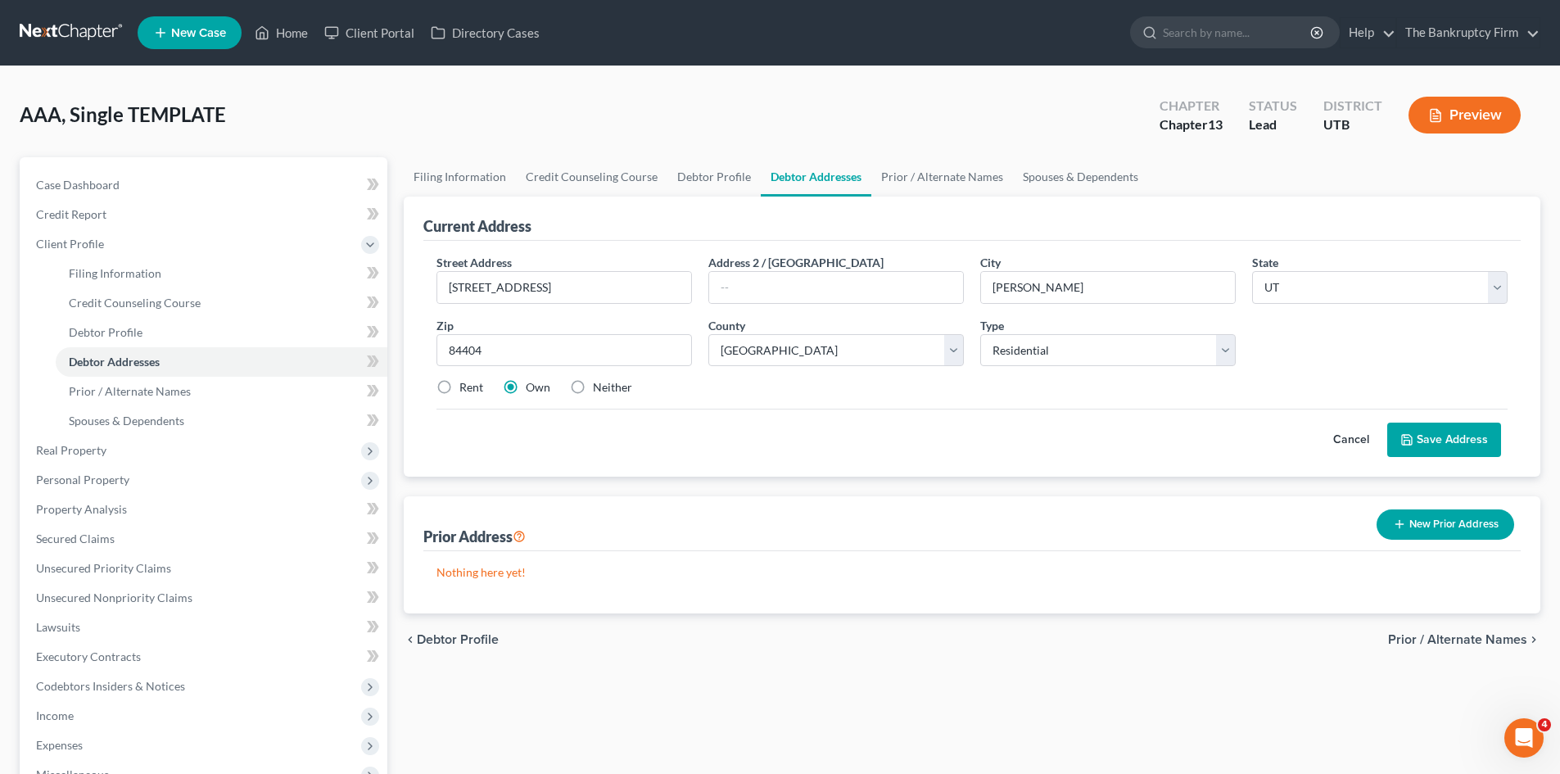
click at [459, 390] on label "Rent" at bounding box center [471, 387] width 24 height 16
click at [466, 390] on input "Rent" at bounding box center [471, 384] width 11 height 11
radio input "true"
click at [1411, 437] on icon at bounding box center [1406, 439] width 13 height 13
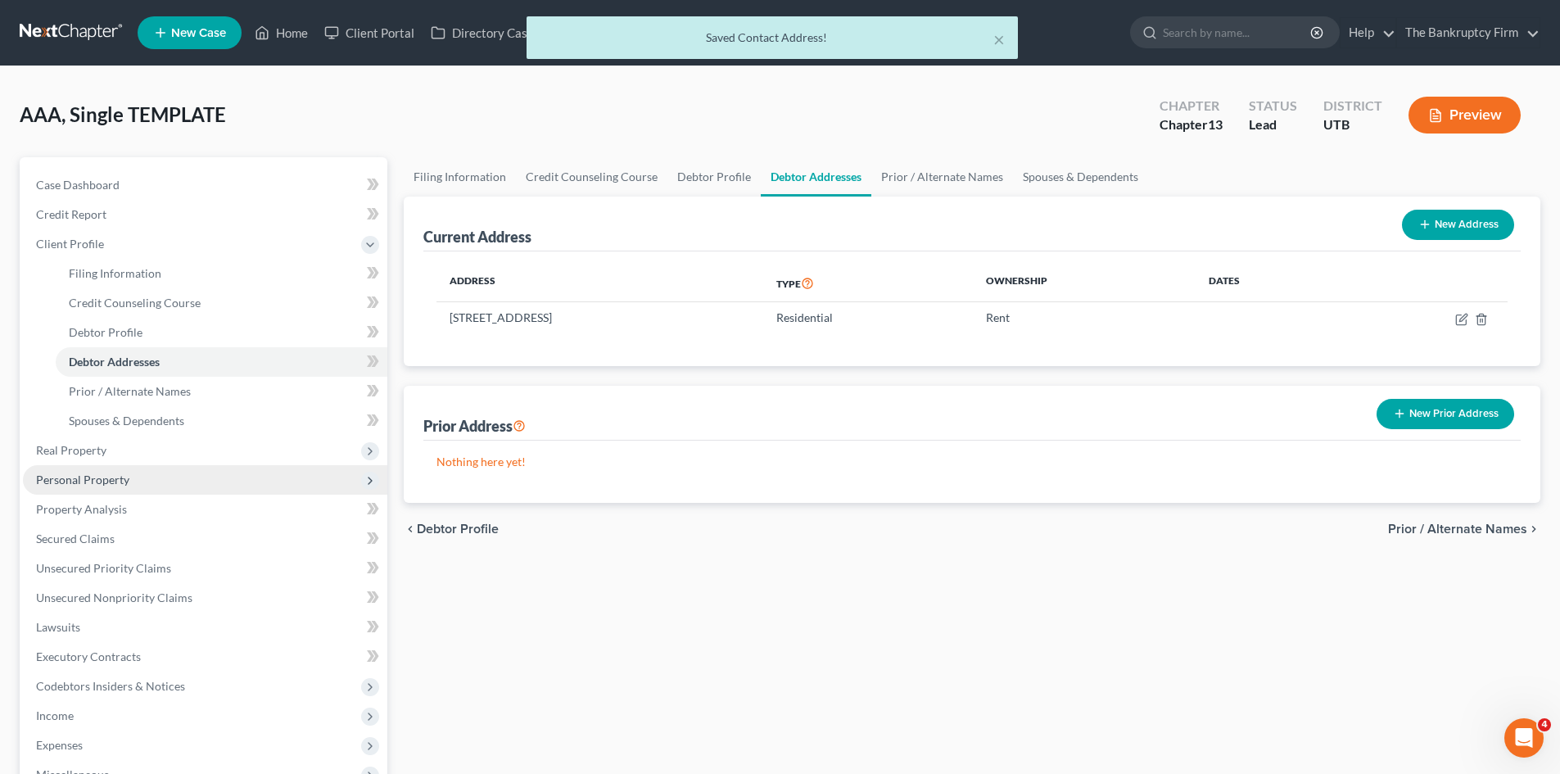
click at [79, 475] on span "Personal Property" at bounding box center [82, 479] width 93 height 14
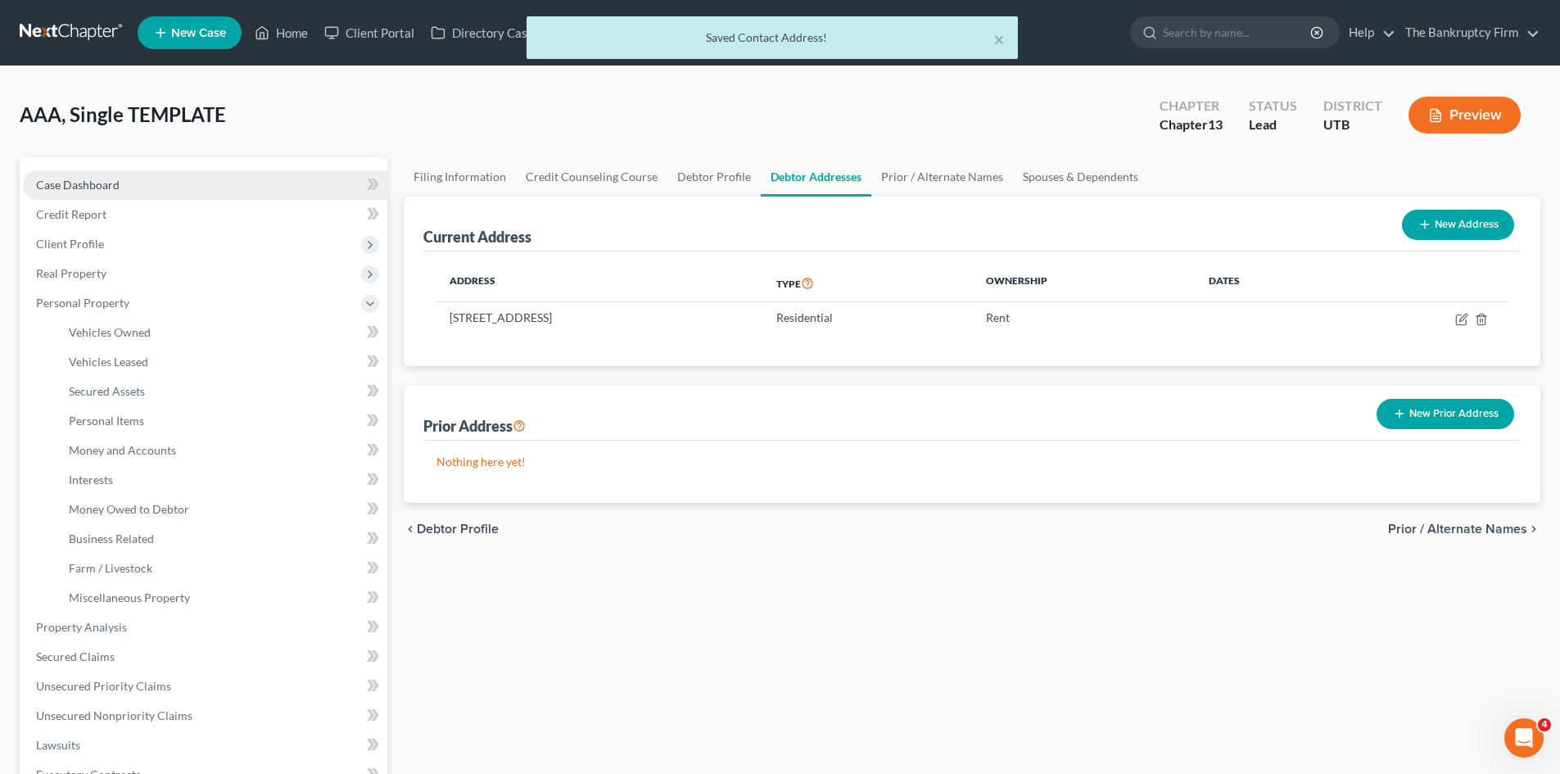
drag, startPoint x: 95, startPoint y: 179, endPoint x: 151, endPoint y: 178, distance: 55.7
click at [95, 179] on span "Case Dashboard" at bounding box center [78, 185] width 84 height 14
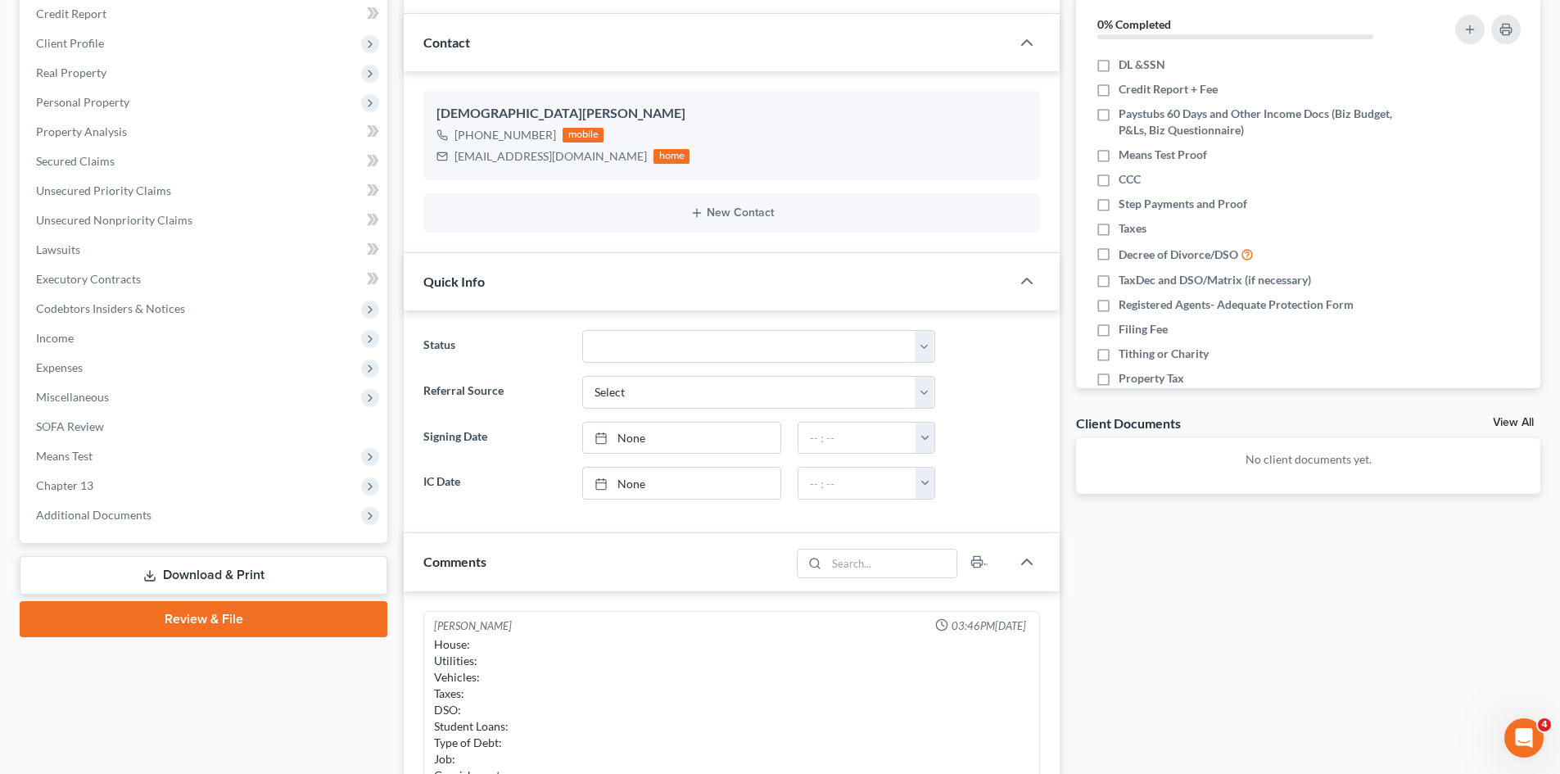
scroll to position [409, 0]
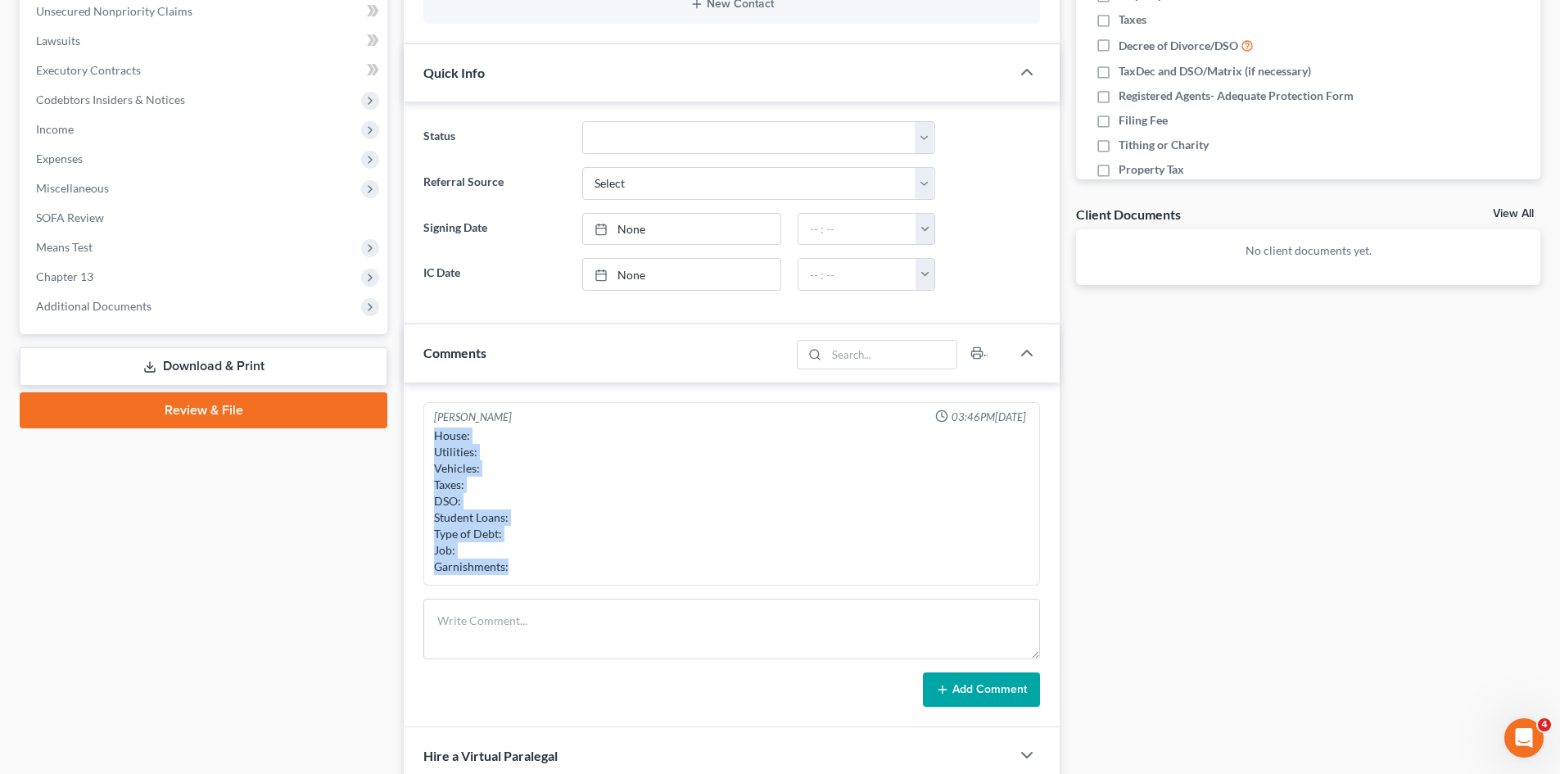
drag, startPoint x: 522, startPoint y: 572, endPoint x: 434, endPoint y: 441, distance: 157.6
click at [434, 441] on div "House: Utilities: Vehicles: Taxes: DSO: Student Loans: Type of Debt: Job: Garni…" at bounding box center [731, 500] width 595 height 147
copy div "House: Utilities: Vehicles: Taxes: DSO: Student Loans: Type of Debt: Job: Garni…"
click at [472, 623] on textarea at bounding box center [731, 629] width 617 height 61
paste textarea "House: Utilities: Vehicles: Taxes: DSO: Student Loans: Type of Debt: Job: Garni…"
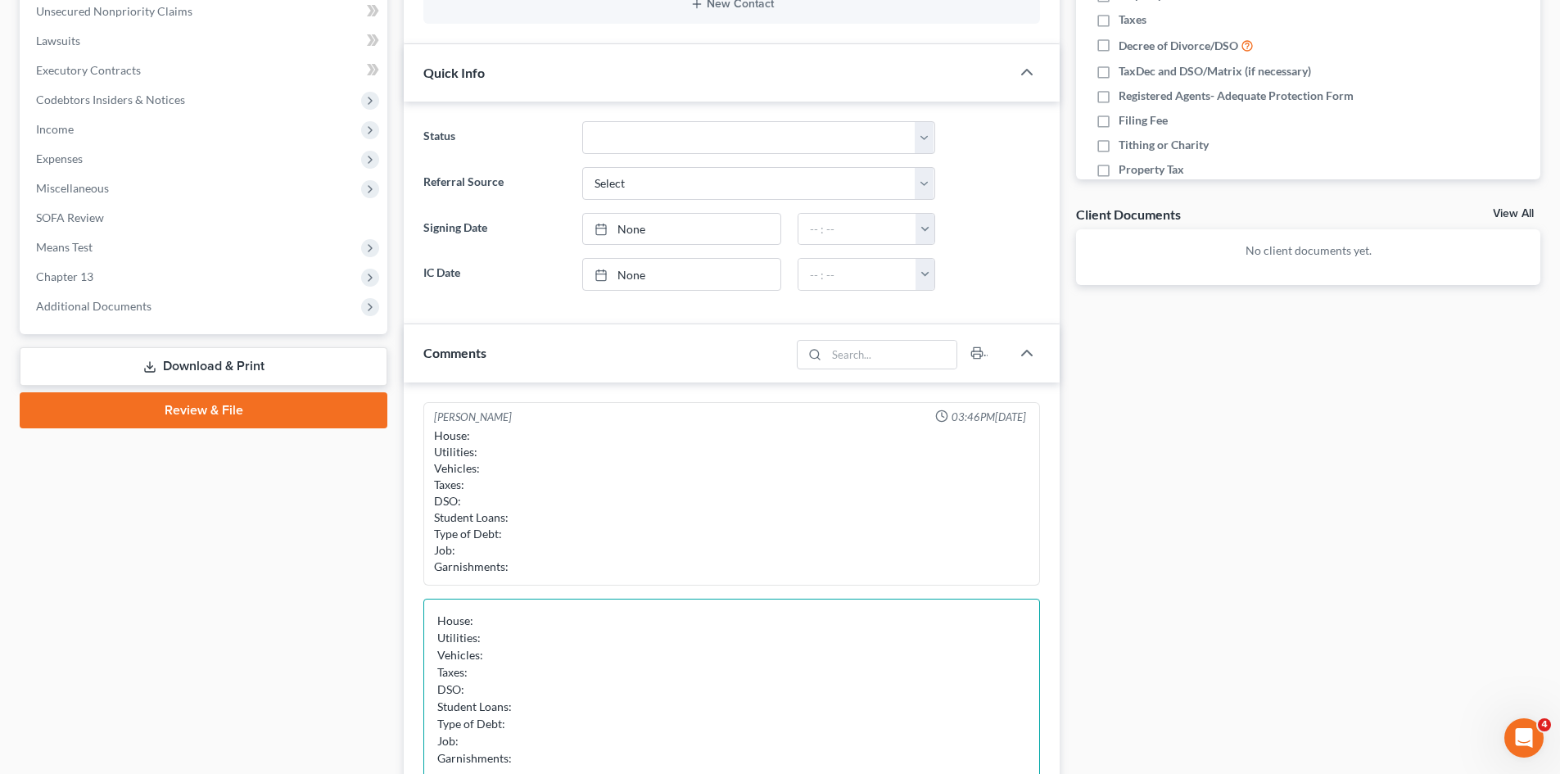
scroll to position [0, 0]
drag, startPoint x: 1035, startPoint y: 654, endPoint x: 686, endPoint y: 676, distance: 349.5
click at [1029, 773] on html "Home New Case Client Portal Directory Cases The Bankruptcy Firm [EMAIL_ADDRESS]…" at bounding box center [780, 404] width 1560 height 1627
click at [541, 619] on textarea "House: Utilities: Vehicles: Taxes: DSO: Student Loans: Type of Debt: Job: Garni…" at bounding box center [731, 693] width 617 height 189
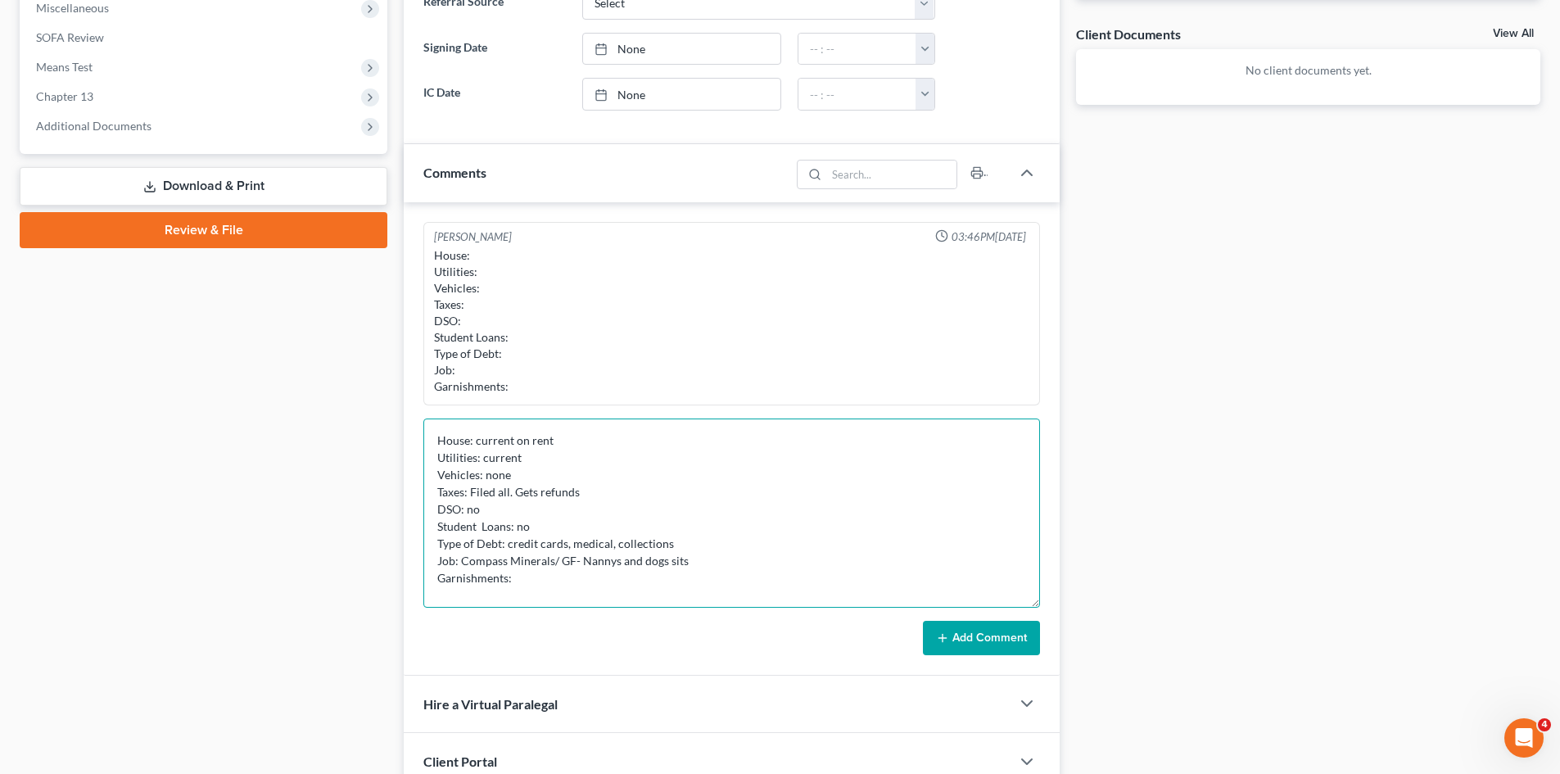
scroll to position [655, 0]
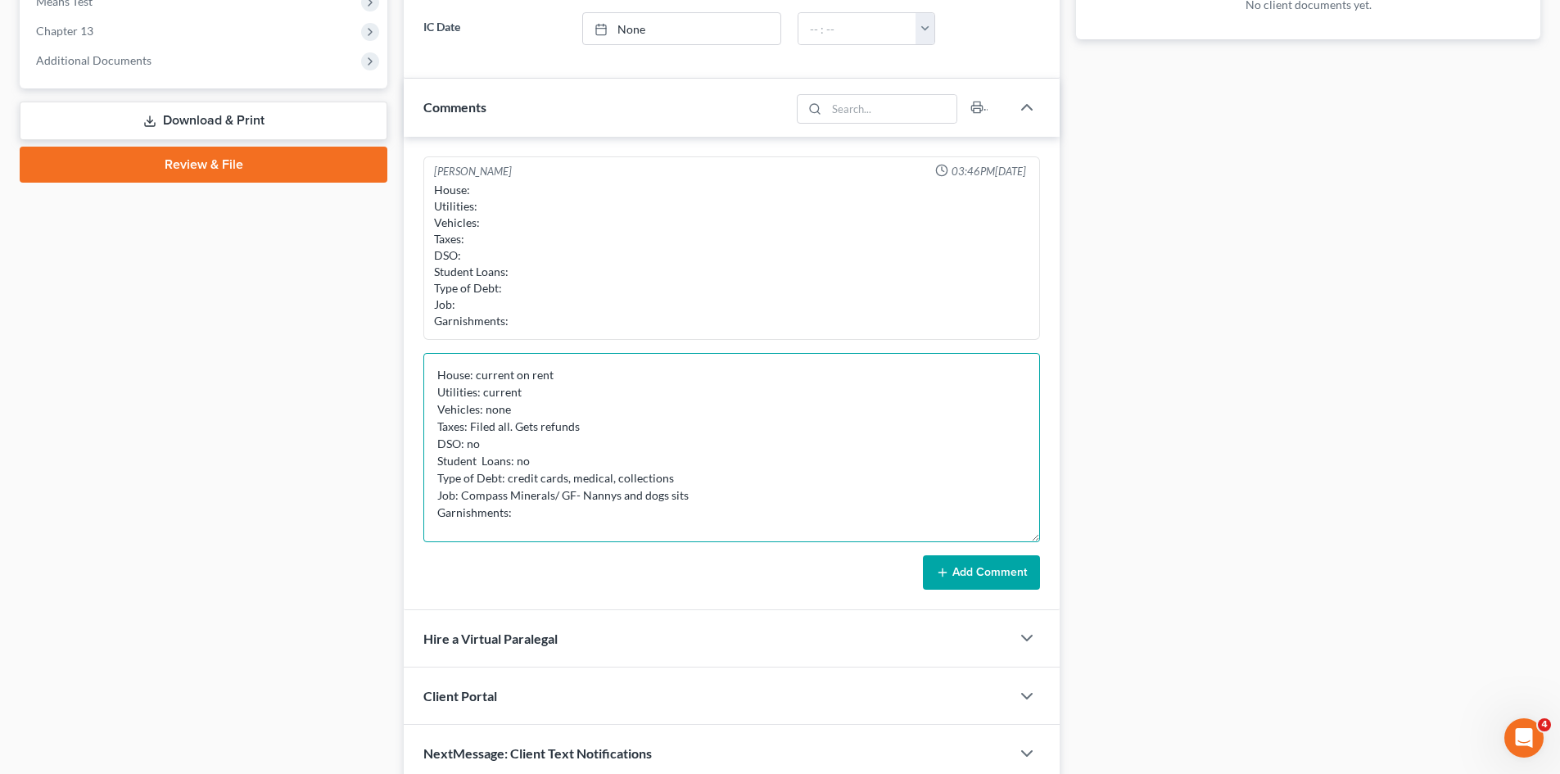
click at [536, 515] on textarea "House: current on rent Utilities: current Vehicles: none Taxes: Filed all. Gets…" at bounding box center [731, 447] width 617 height 189
type textarea "House: current on rent Utilities: current Vehicles: none Taxes: Filed all. Gets…"
click at [963, 562] on button "Add Comment" at bounding box center [981, 572] width 117 height 34
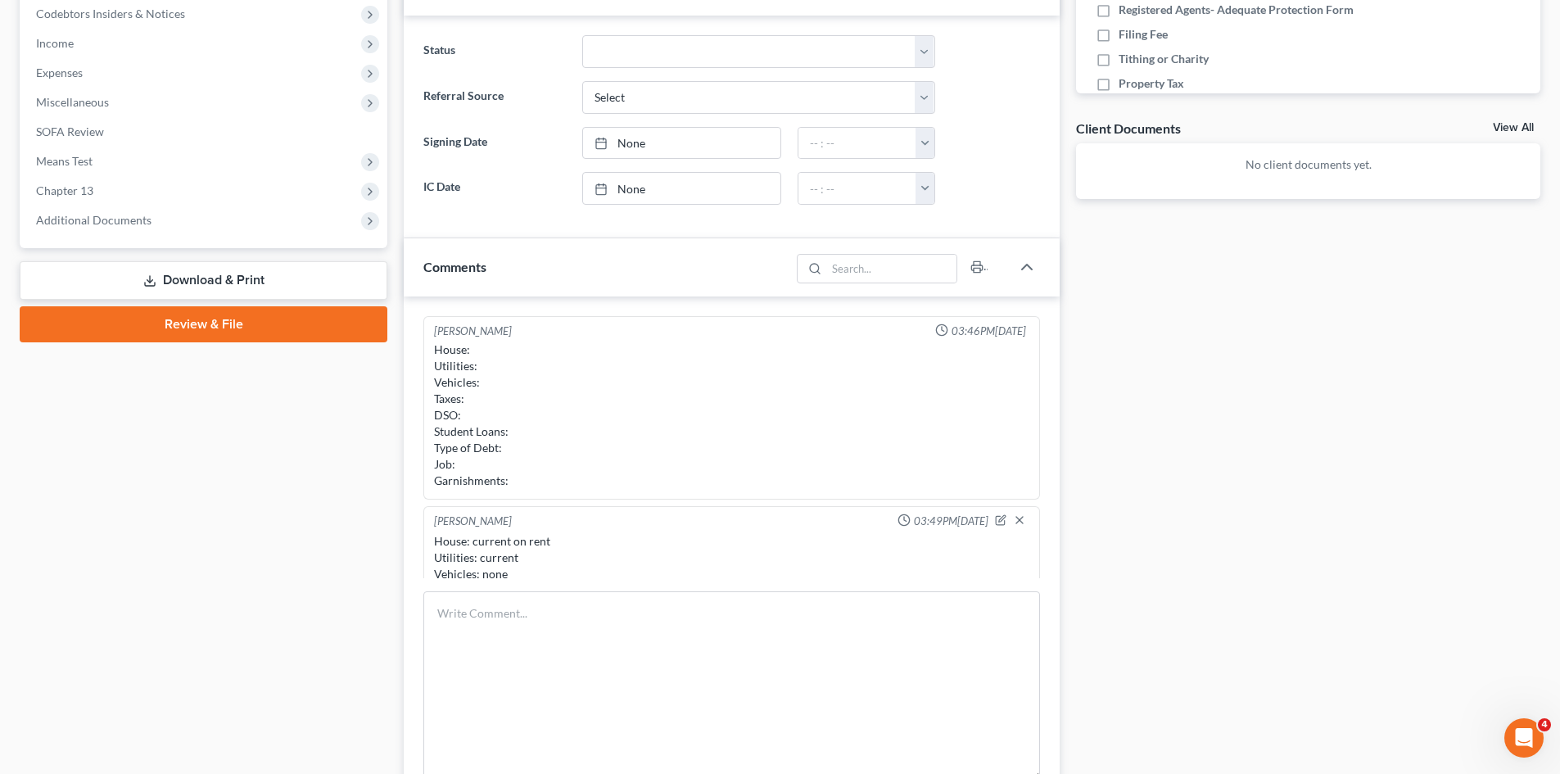
scroll to position [164, 0]
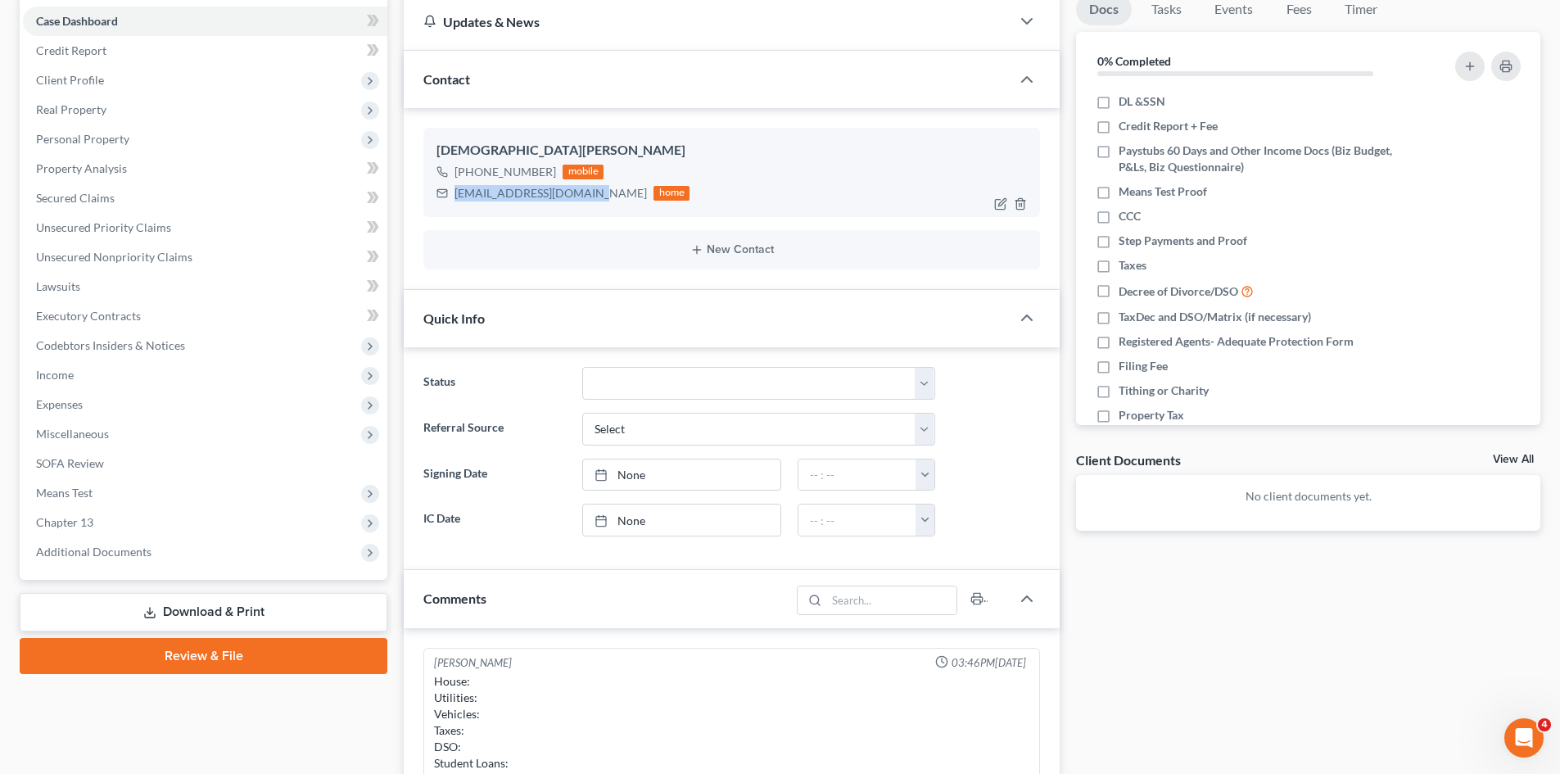
drag, startPoint x: 585, startPoint y: 195, endPoint x: 451, endPoint y: 194, distance: 133.5
click at [451, 194] on div "[EMAIL_ADDRESS][DOMAIN_NAME] home" at bounding box center [562, 193] width 253 height 21
copy div "[EMAIL_ADDRESS][DOMAIN_NAME]"
drag, startPoint x: 549, startPoint y: 173, endPoint x: 470, endPoint y: 173, distance: 79.4
click at [470, 173] on div "[PHONE_NUMBER]" at bounding box center [513, 172] width 119 height 16
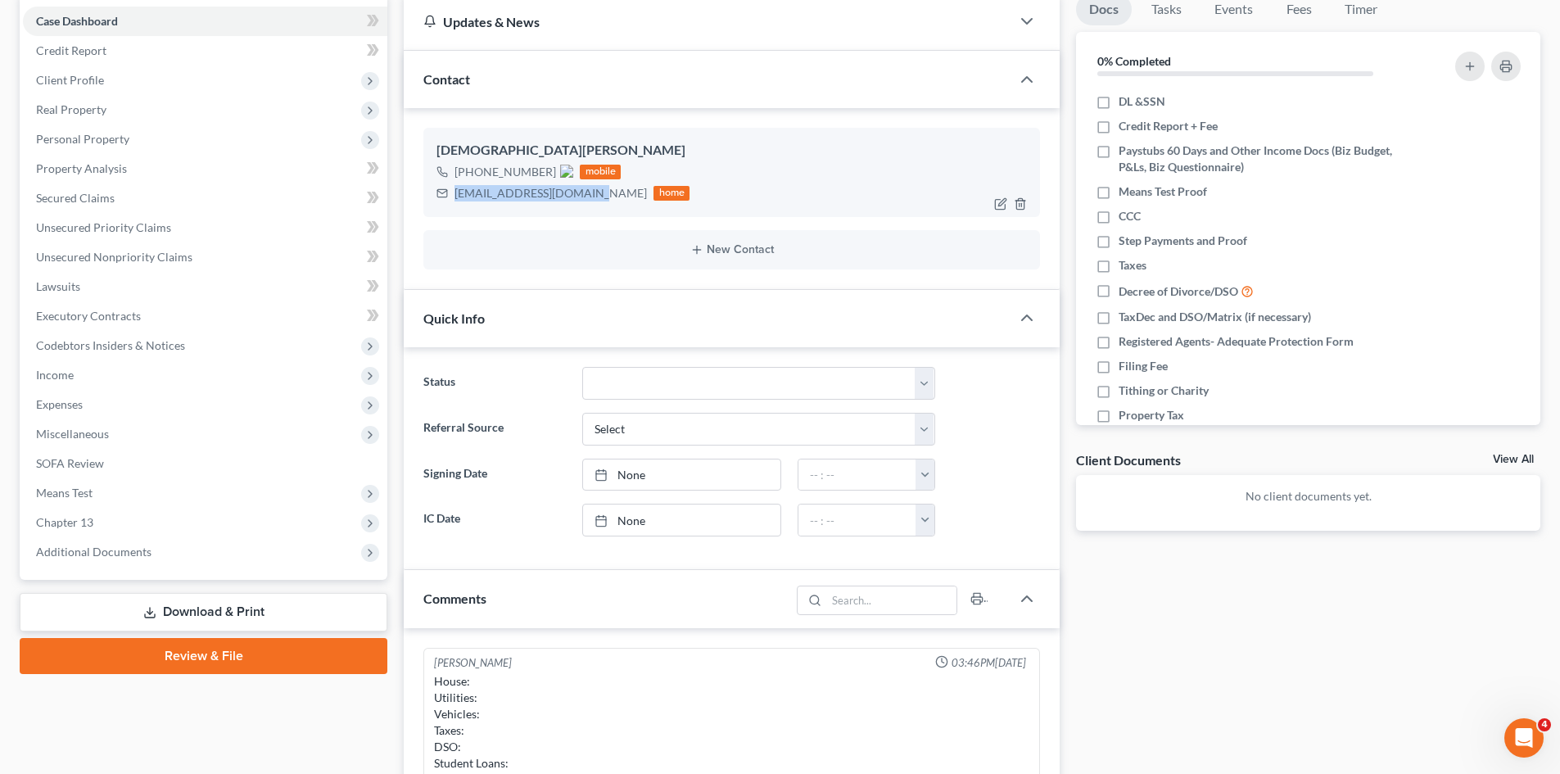
copy span "[PHONE_NUMBER]"
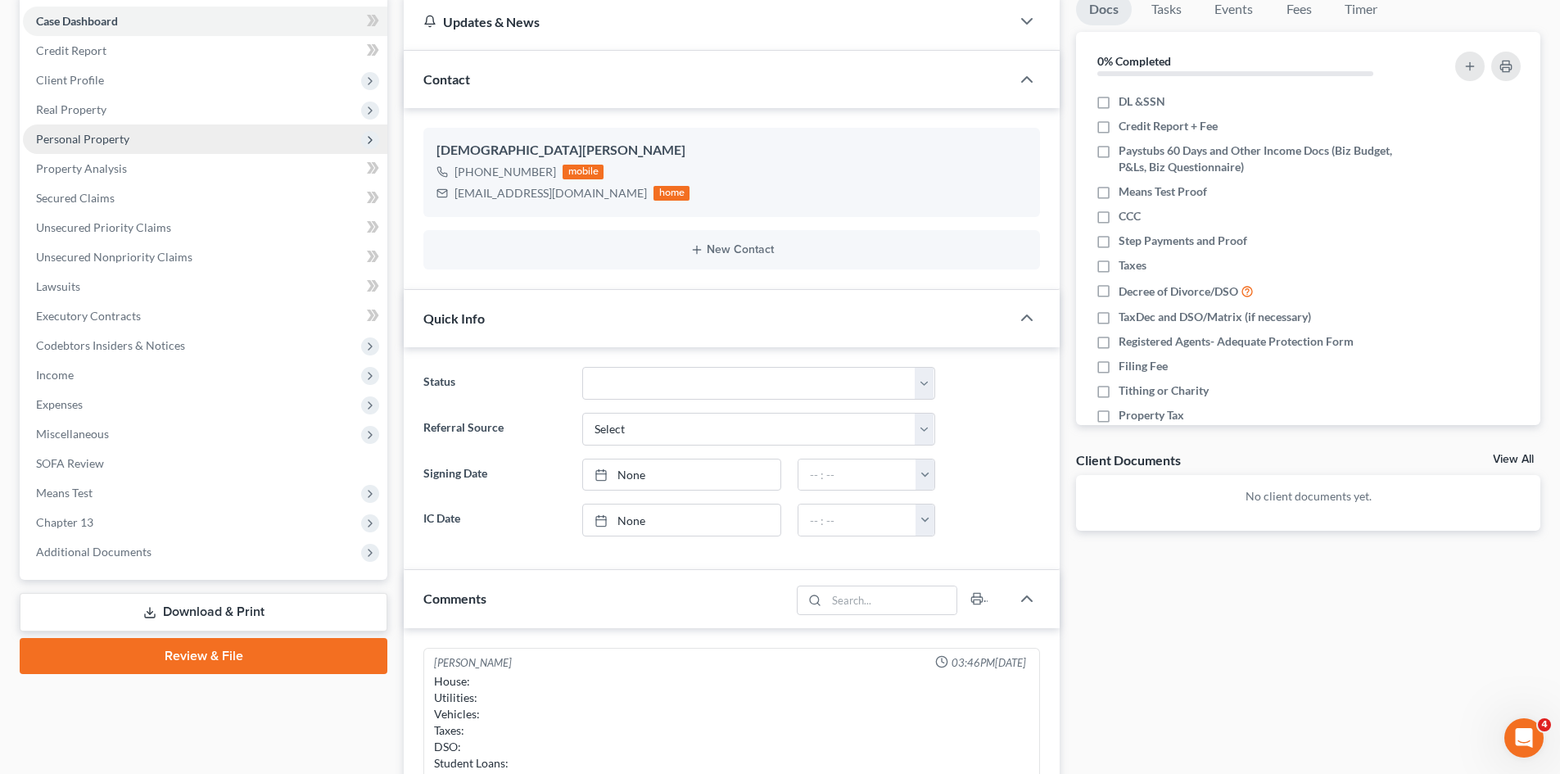
drag, startPoint x: 56, startPoint y: 79, endPoint x: 82, endPoint y: 145, distance: 70.6
click at [56, 79] on span "Client Profile" at bounding box center [70, 80] width 68 height 14
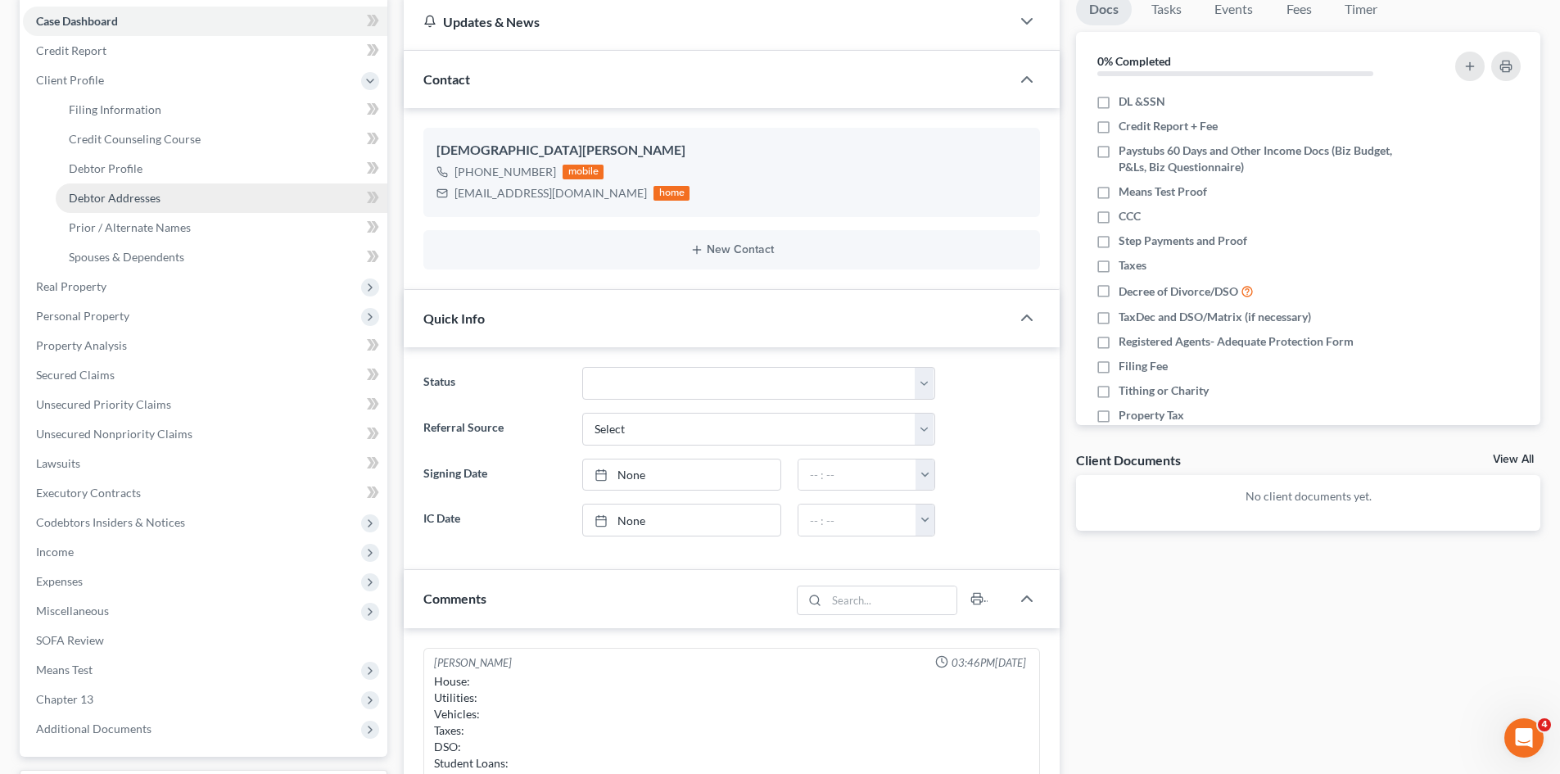
click at [92, 205] on link "Debtor Addresses" at bounding box center [222, 197] width 332 height 29
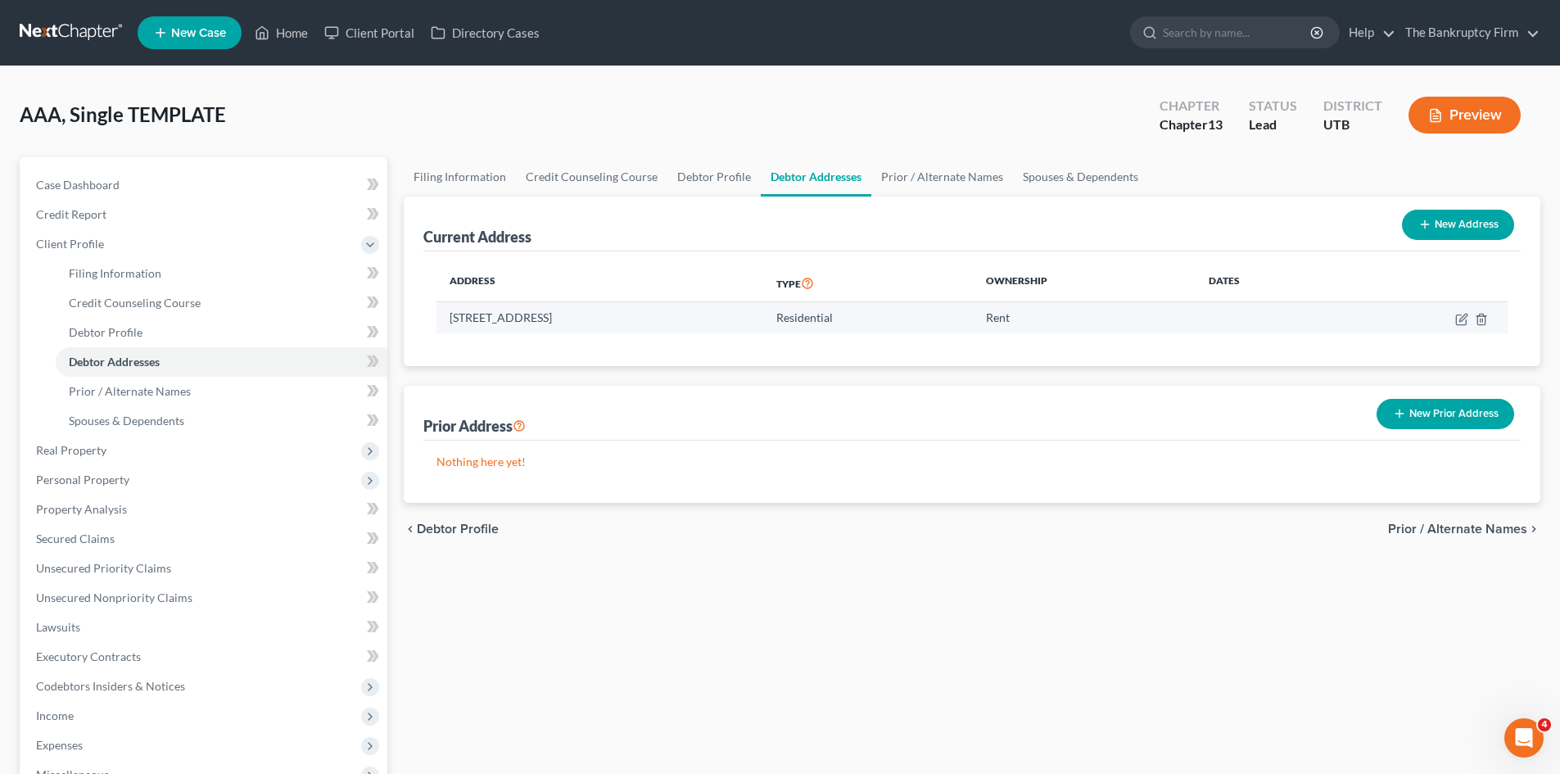
drag, startPoint x: 643, startPoint y: 311, endPoint x: 448, endPoint y: 317, distance: 195.0
click at [448, 317] on td "[STREET_ADDRESS]" at bounding box center [599, 317] width 327 height 31
copy td "[STREET_ADDRESS]"
